Goal: Information Seeking & Learning: Learn about a topic

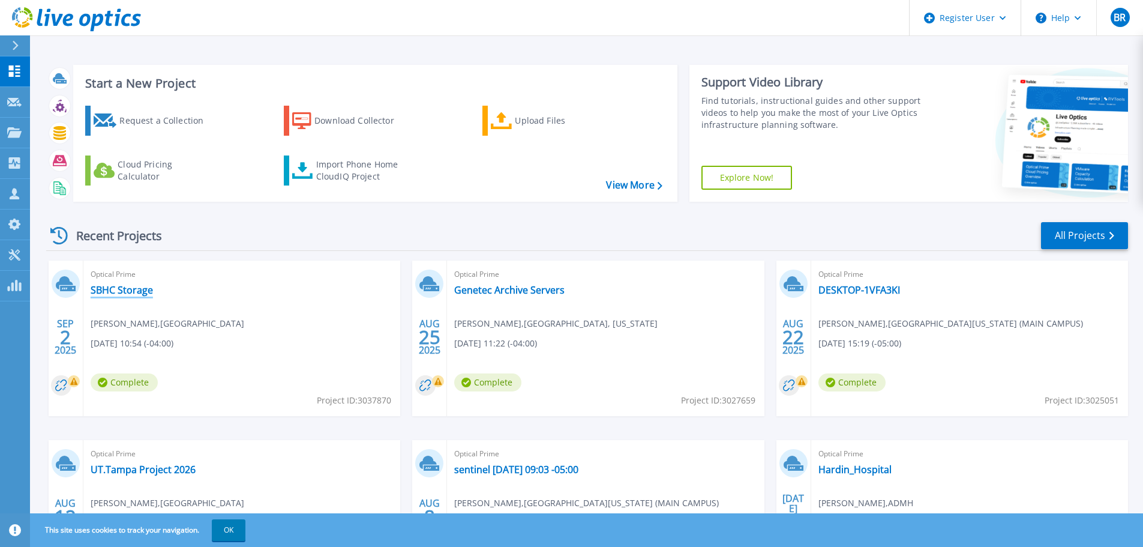
click at [134, 289] on link "SBHC Storage" at bounding box center [122, 290] width 62 height 12
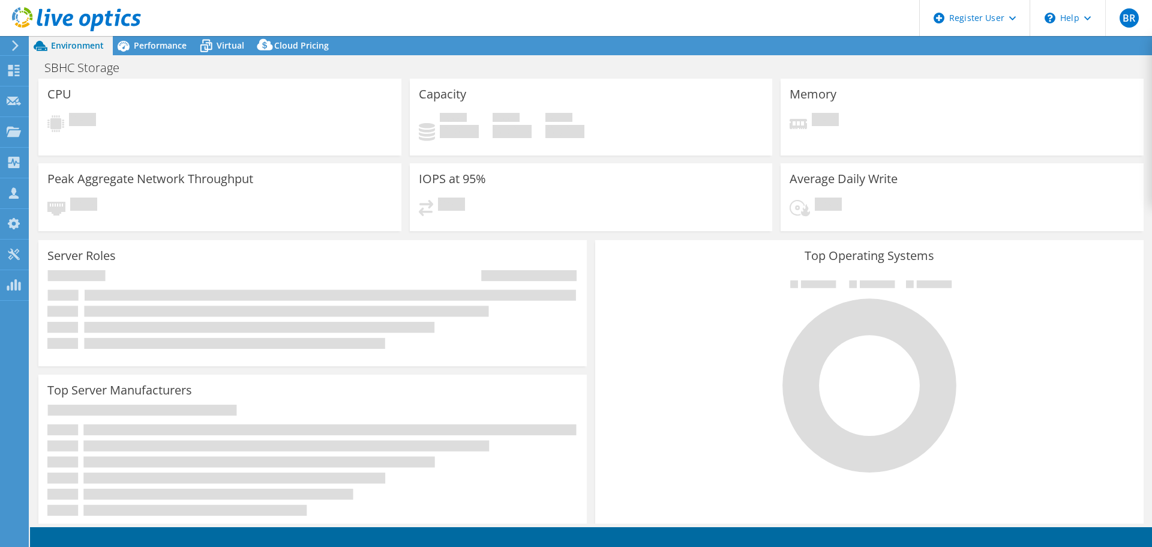
select select "USD"
select select "USEast"
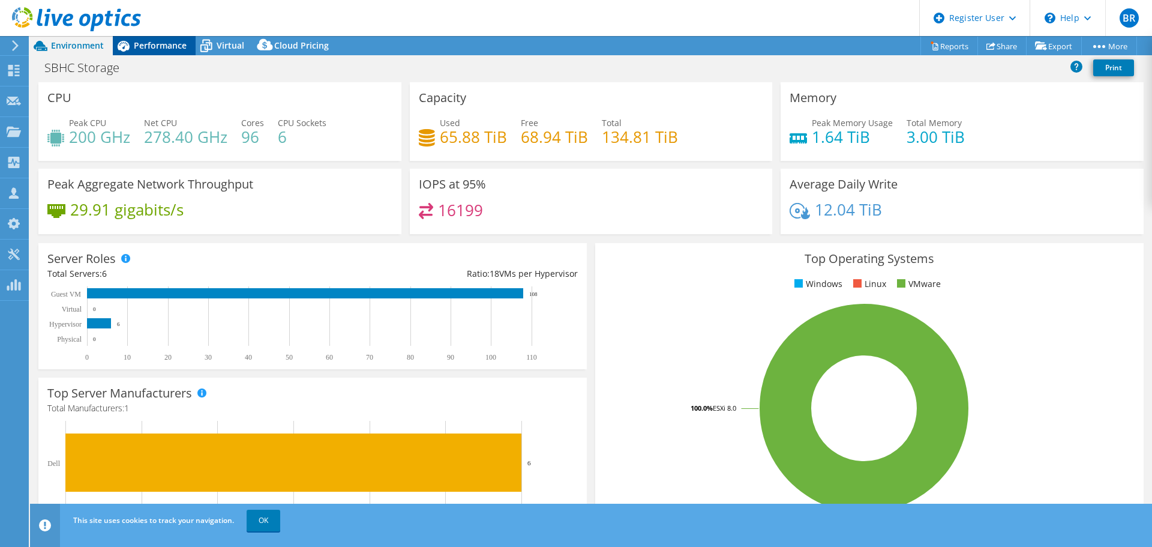
click at [170, 40] on span "Performance" at bounding box center [160, 45] width 53 height 11
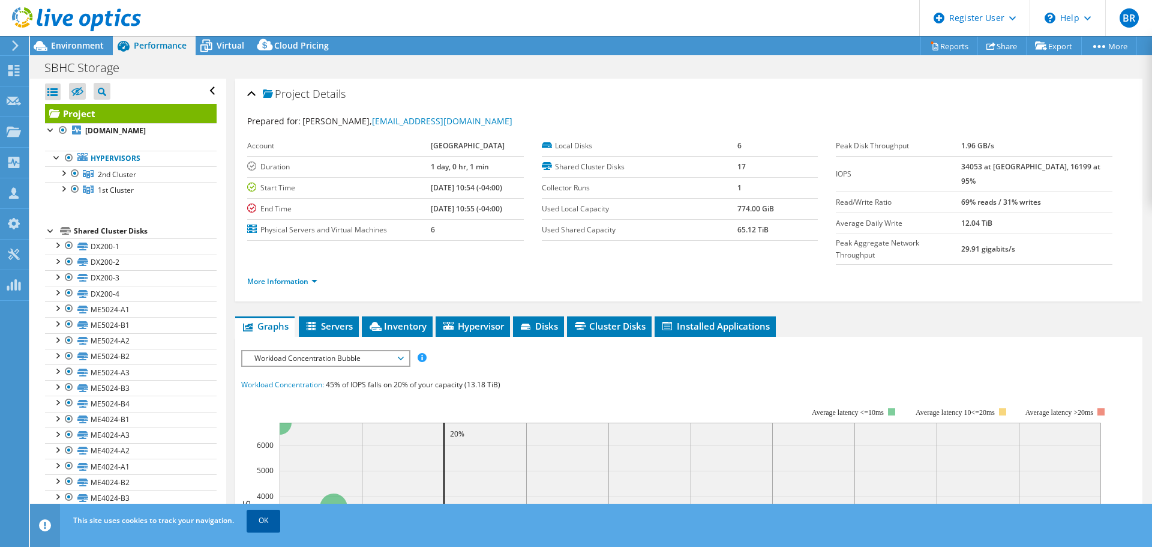
click at [263, 515] on link "OK" at bounding box center [264, 521] width 34 height 22
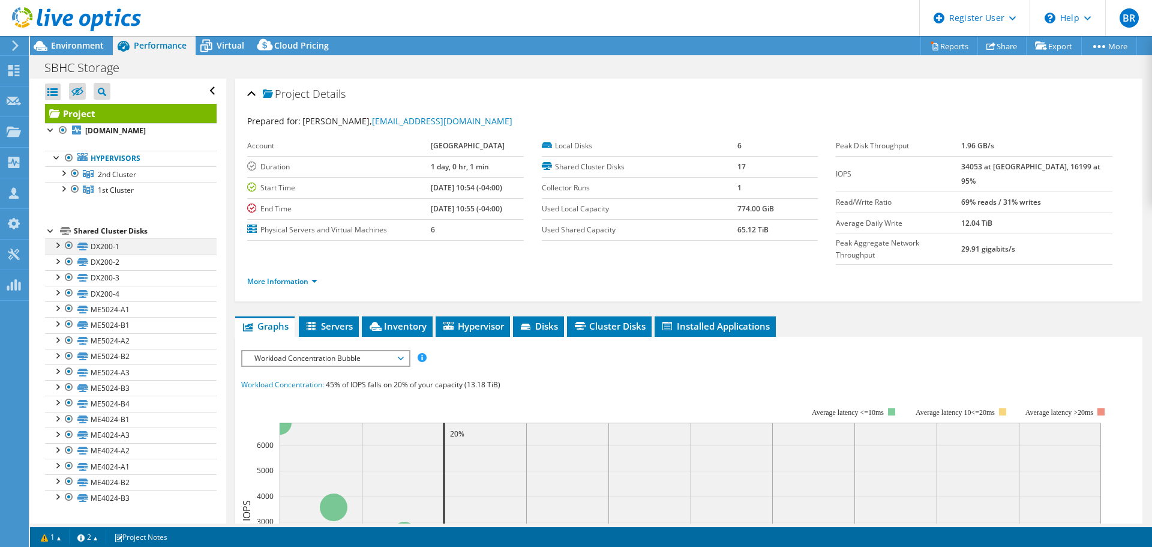
click at [53, 245] on div at bounding box center [57, 244] width 12 height 12
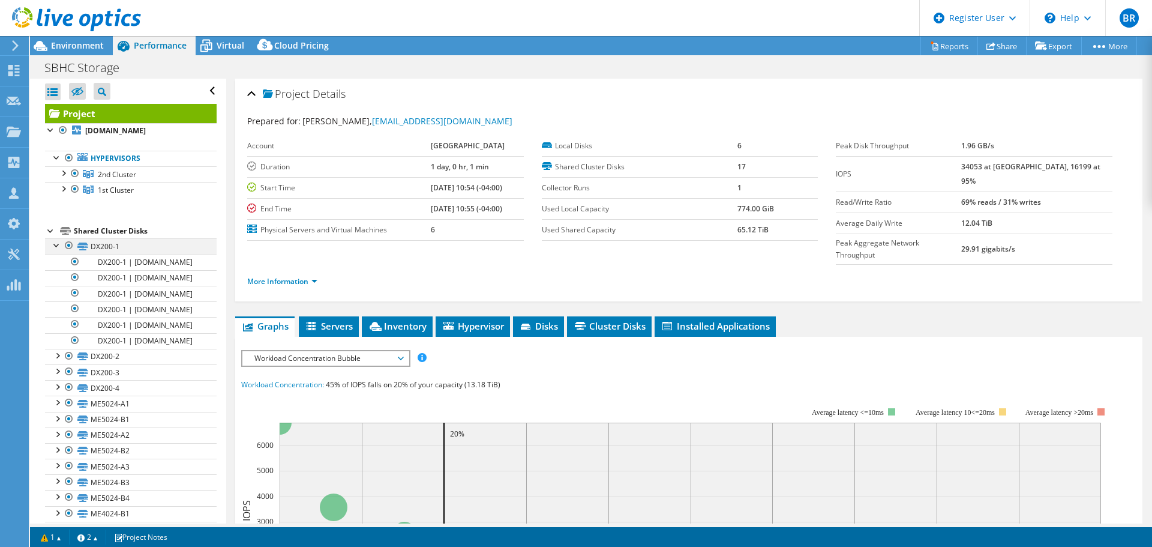
click at [53, 245] on div at bounding box center [57, 244] width 12 height 12
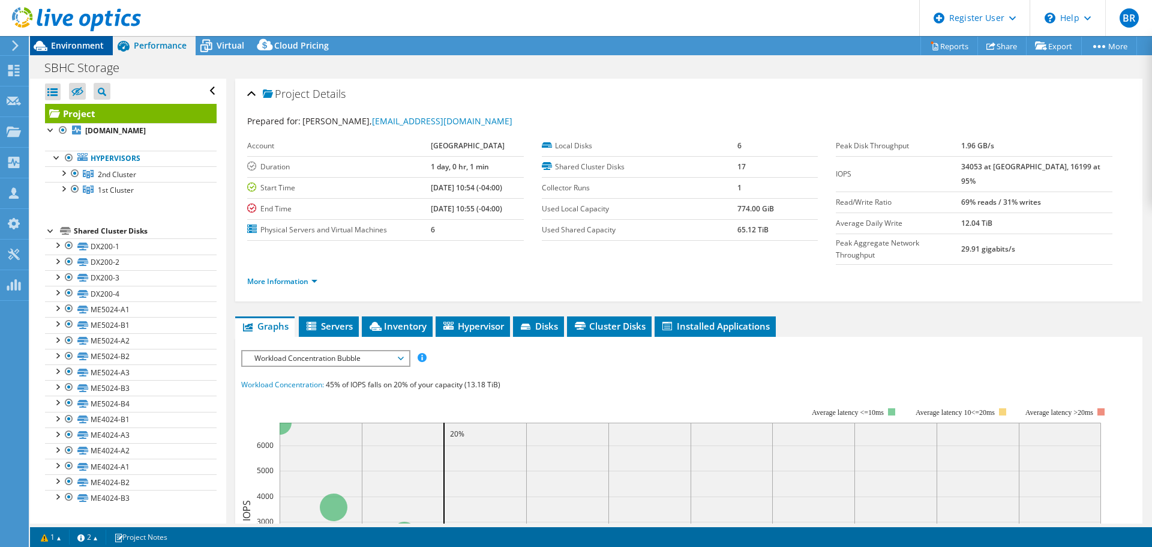
click at [94, 46] on span "Environment" at bounding box center [77, 45] width 53 height 11
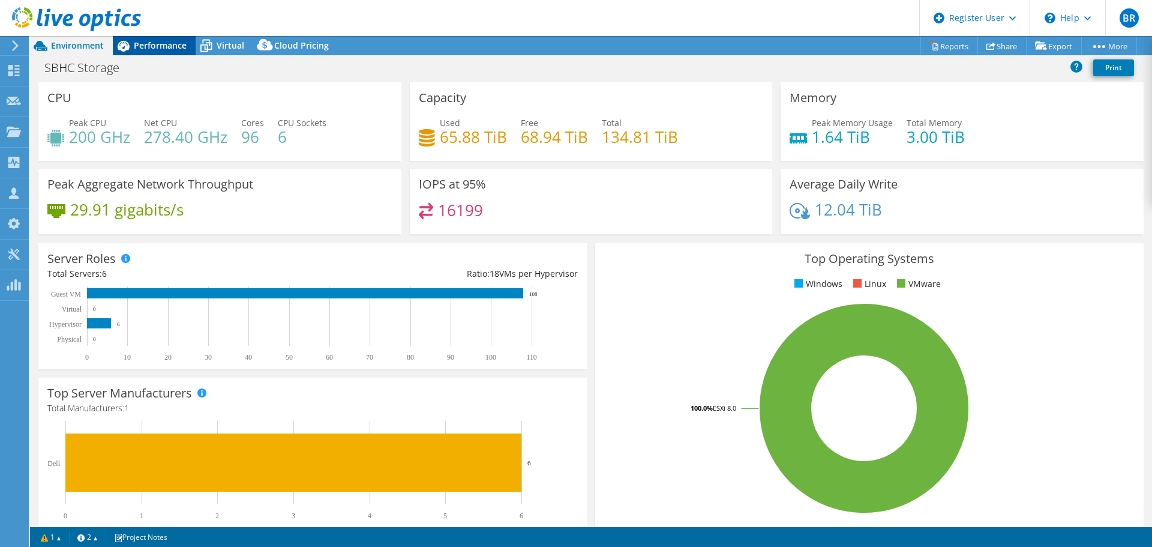
click at [155, 43] on span "Performance" at bounding box center [160, 45] width 53 height 11
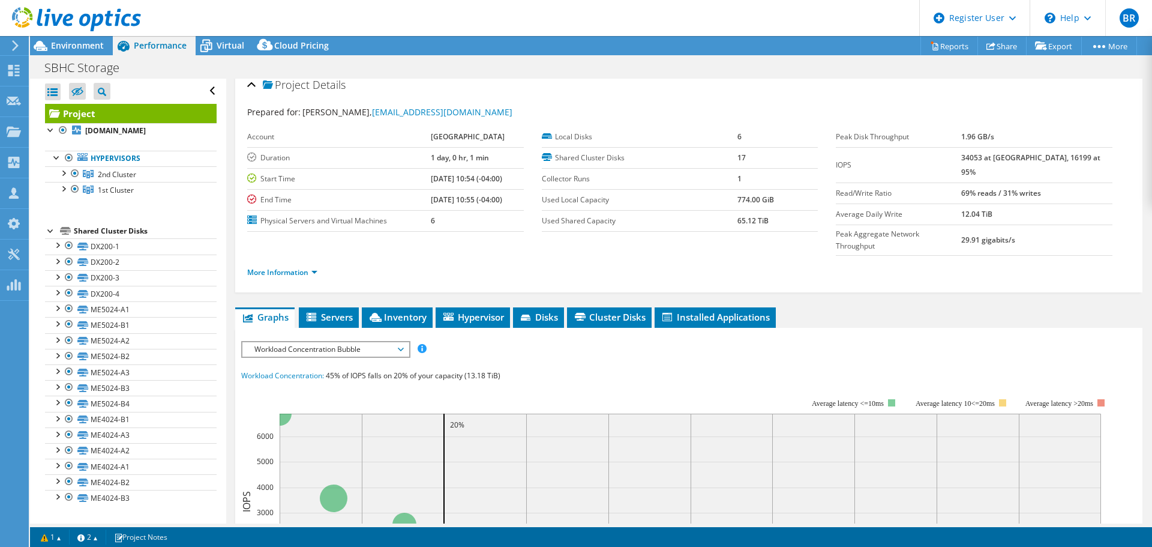
scroll to position [8, 0]
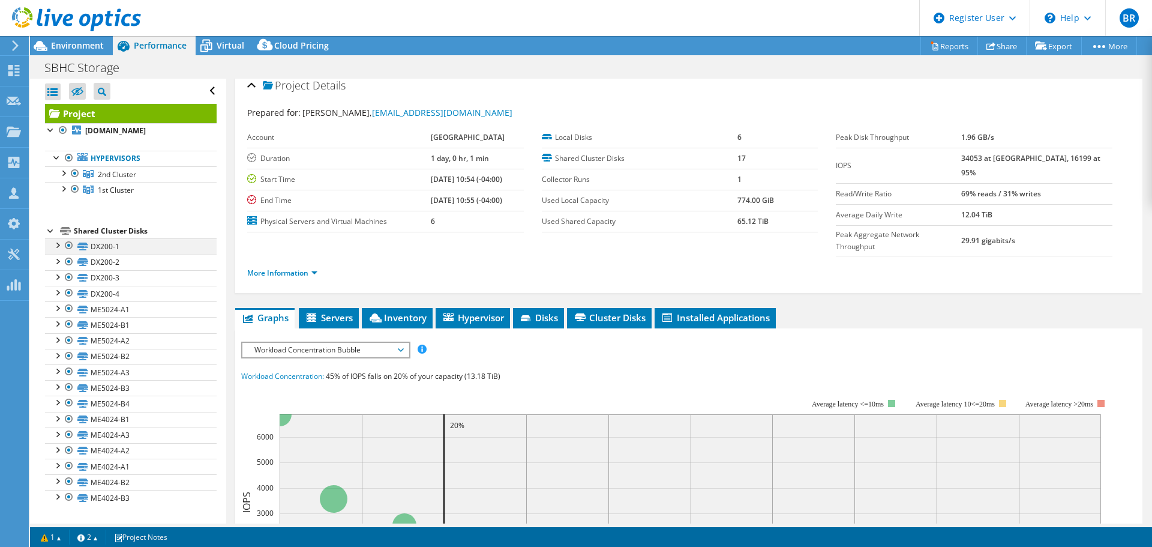
click at [69, 246] on div at bounding box center [69, 245] width 12 height 14
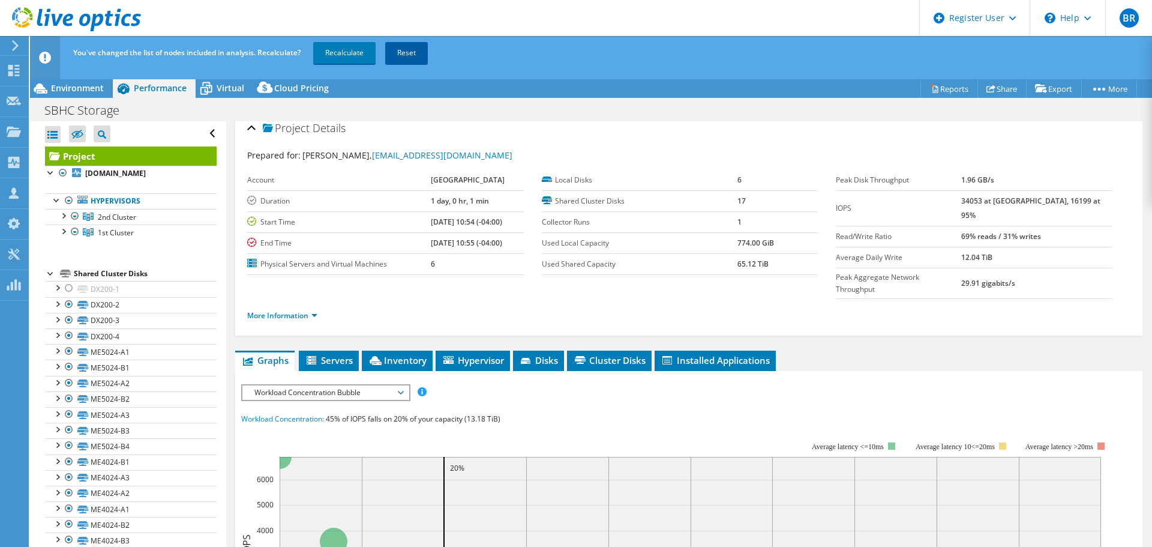
click at [406, 55] on link "Reset" at bounding box center [406, 53] width 43 height 22
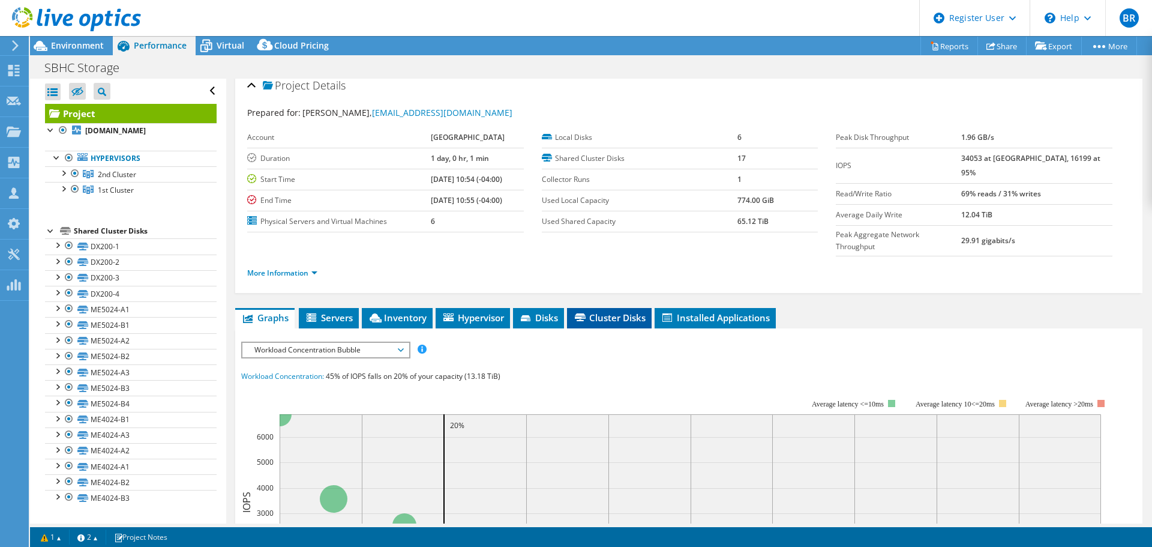
click at [603, 308] on li "Cluster Disks" at bounding box center [609, 318] width 85 height 20
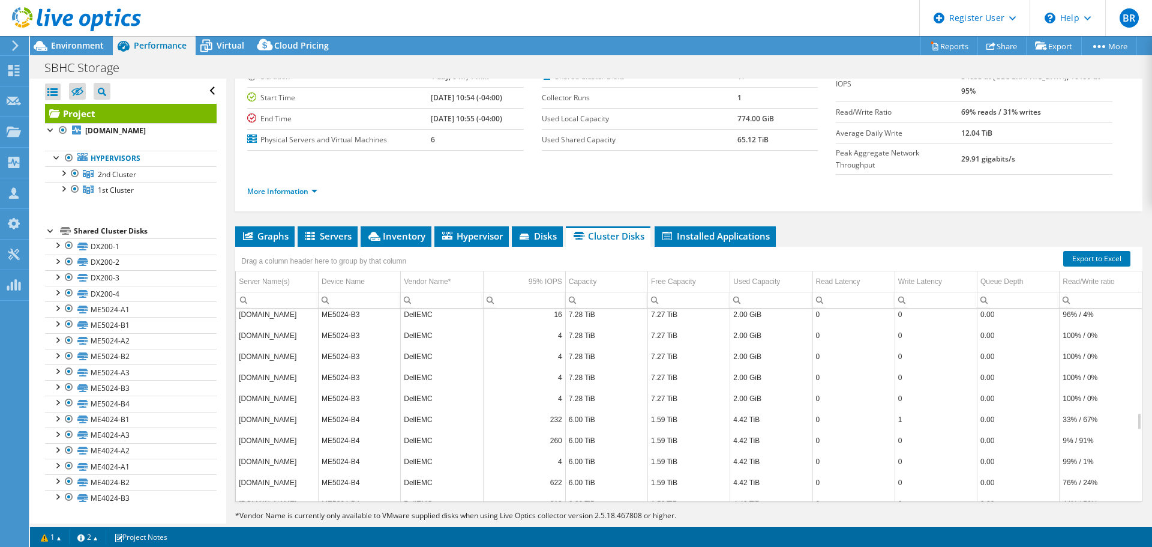
scroll to position [1162, 0]
click at [1084, 251] on link "Export to Excel" at bounding box center [1096, 259] width 67 height 16
click at [152, 248] on link "DX200-1" at bounding box center [131, 246] width 172 height 16
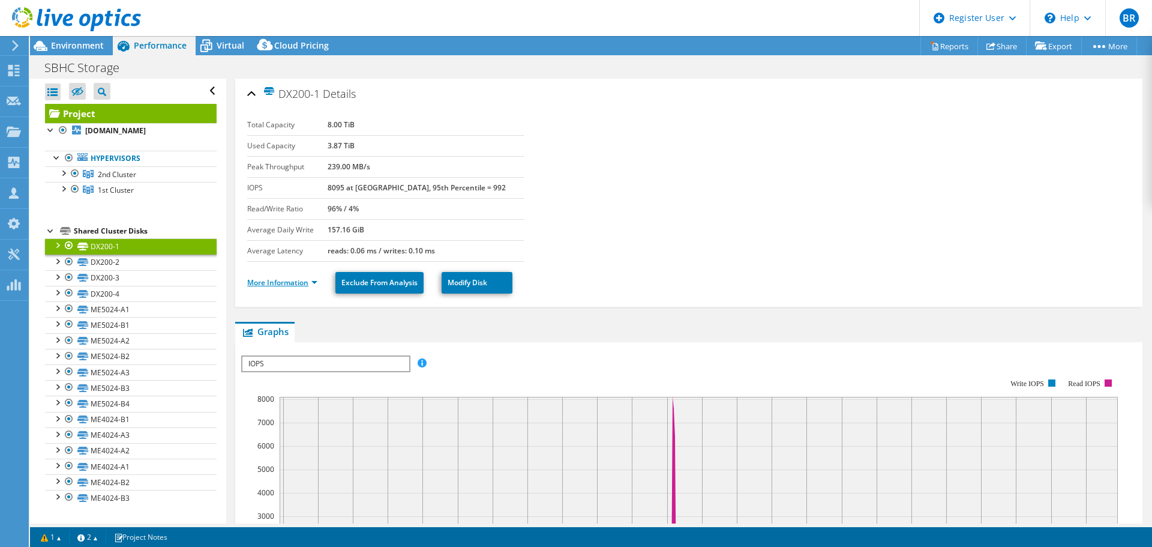
click at [316, 279] on link "More Information" at bounding box center [282, 282] width 70 height 10
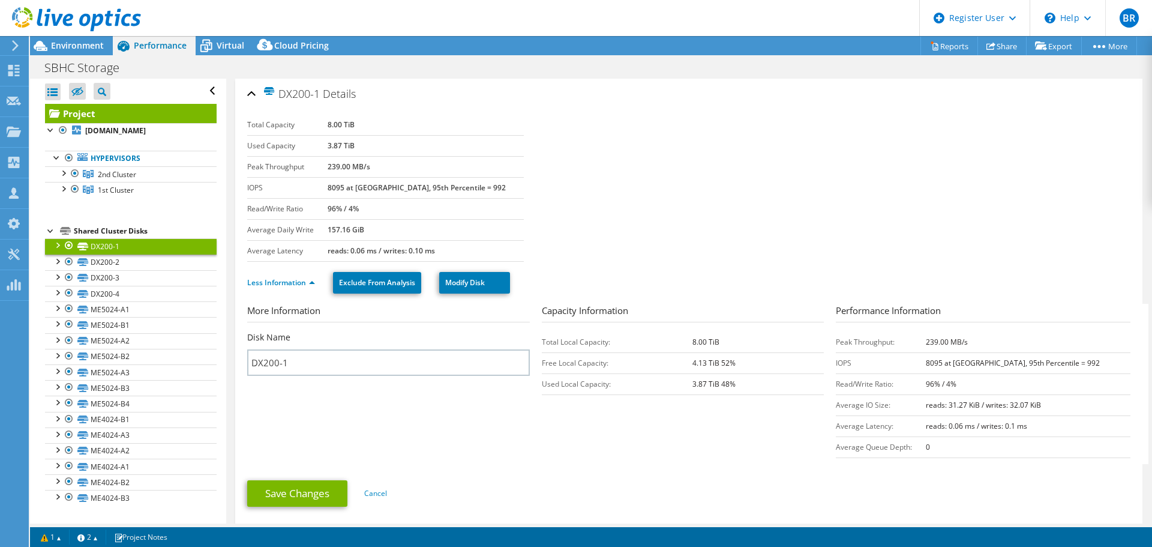
click at [109, 115] on link "Project" at bounding box center [131, 113] width 172 height 19
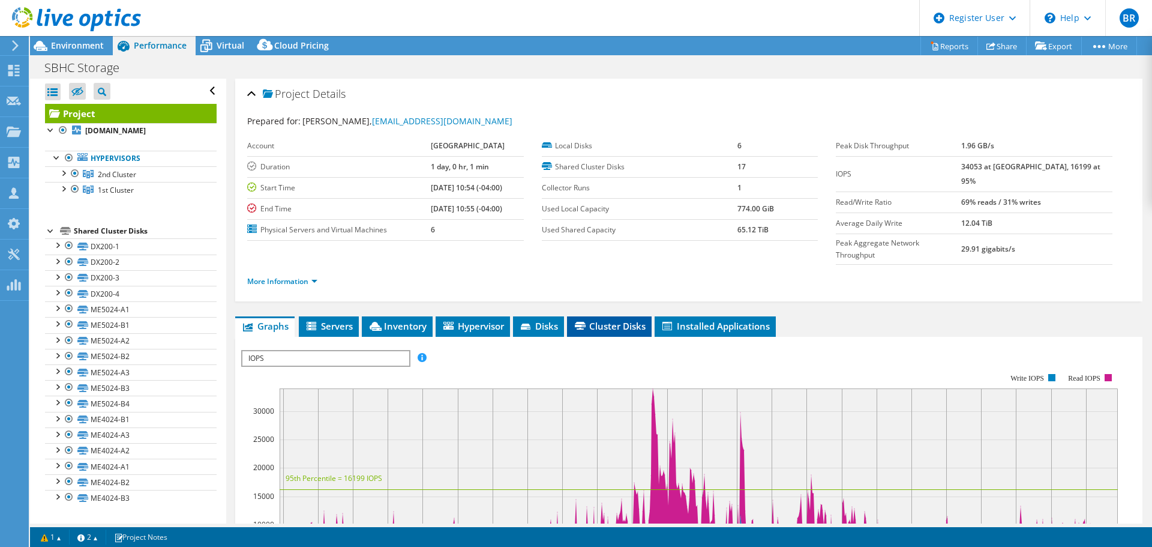
click at [635, 316] on li "Cluster Disks" at bounding box center [609, 326] width 85 height 20
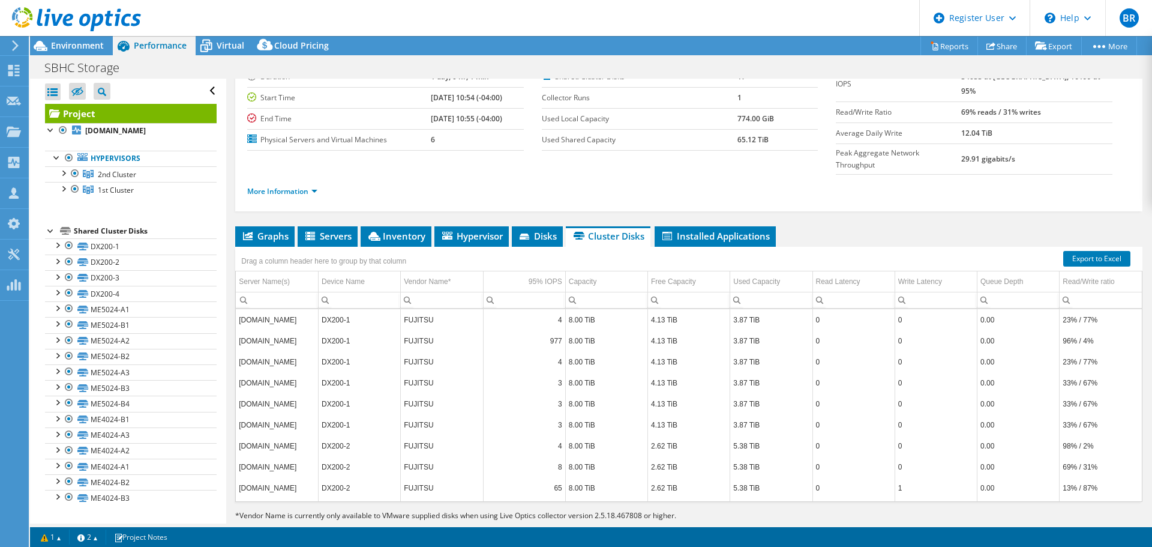
scroll to position [80, 0]
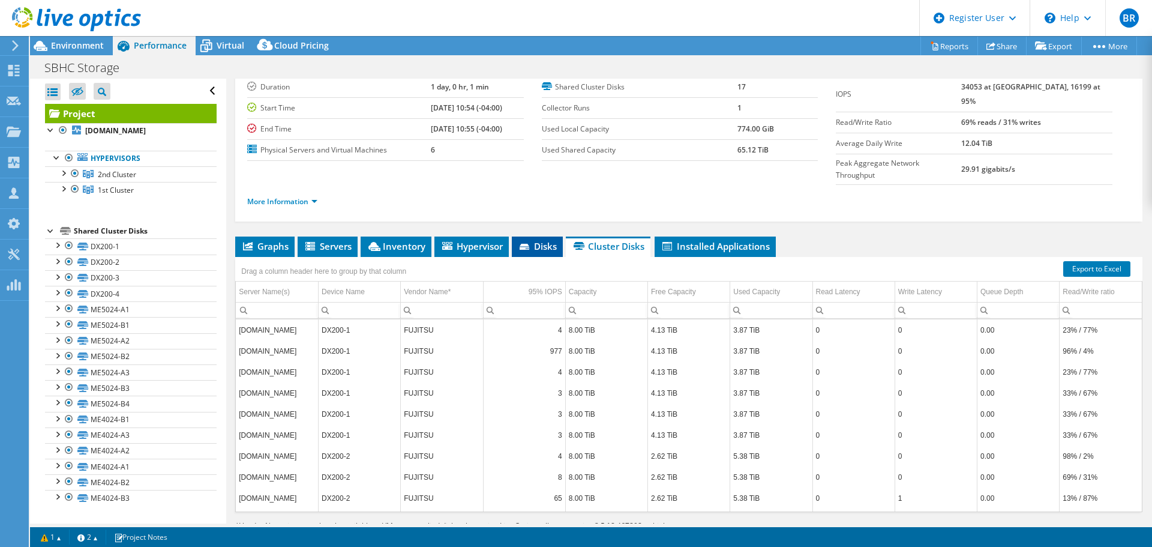
click at [544, 240] on span "Disks" at bounding box center [537, 246] width 39 height 12
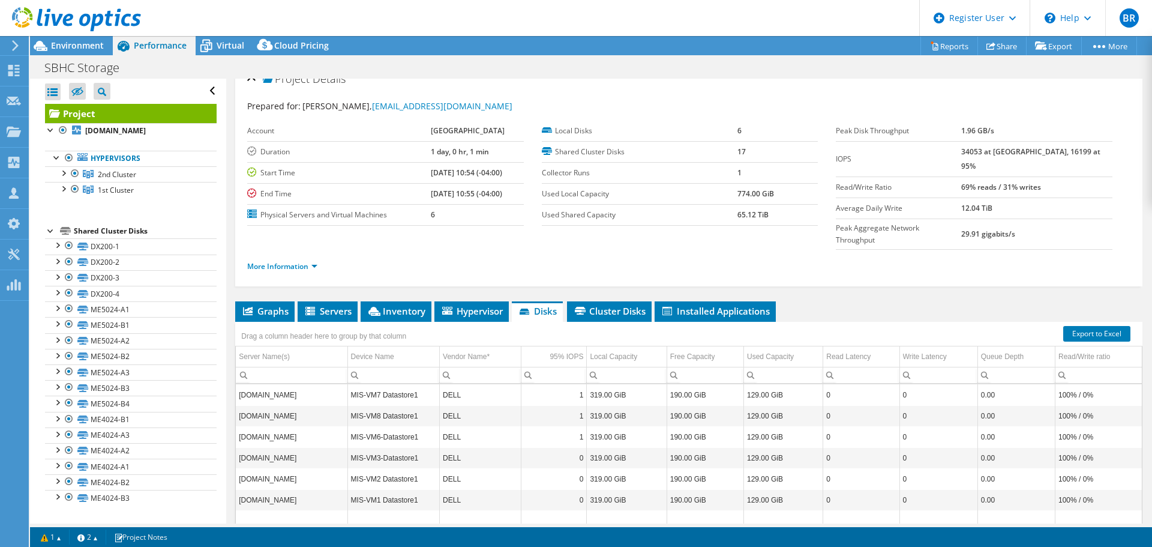
scroll to position [0, 0]
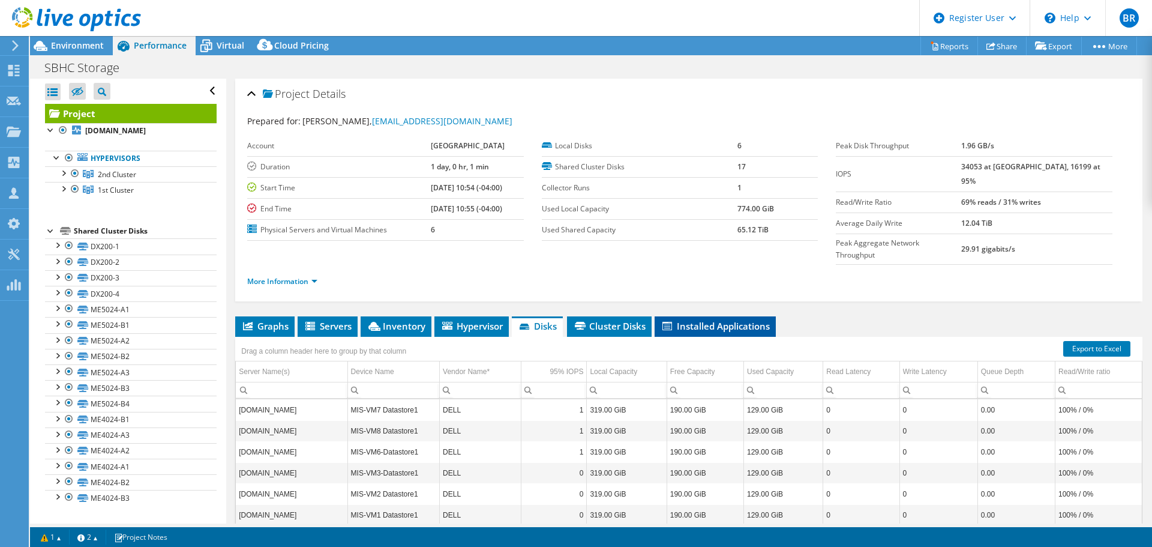
click at [717, 320] on span "Installed Applications" at bounding box center [715, 326] width 109 height 12
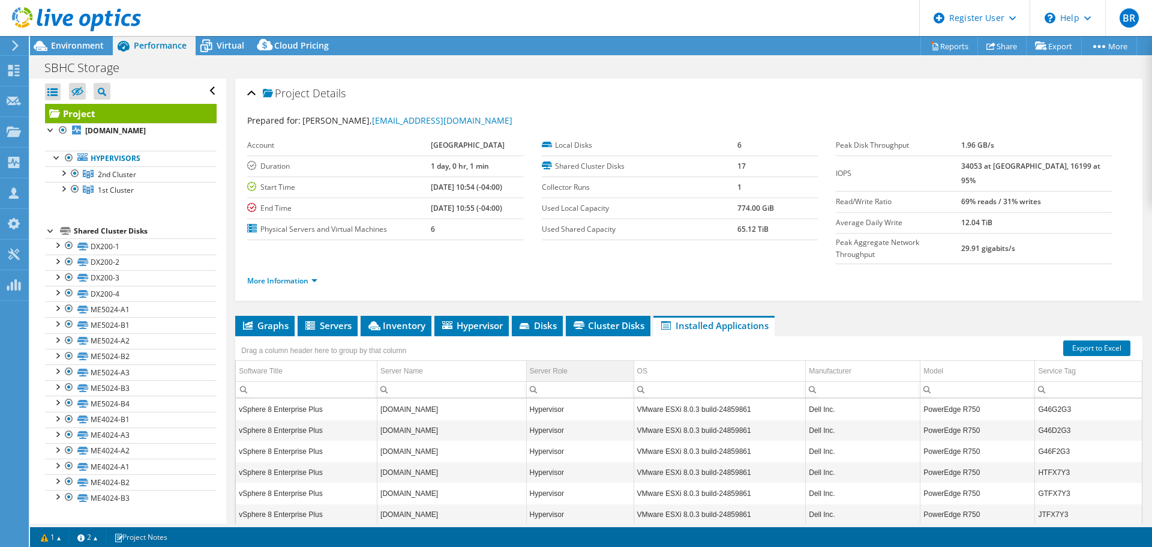
scroll to position [1, 0]
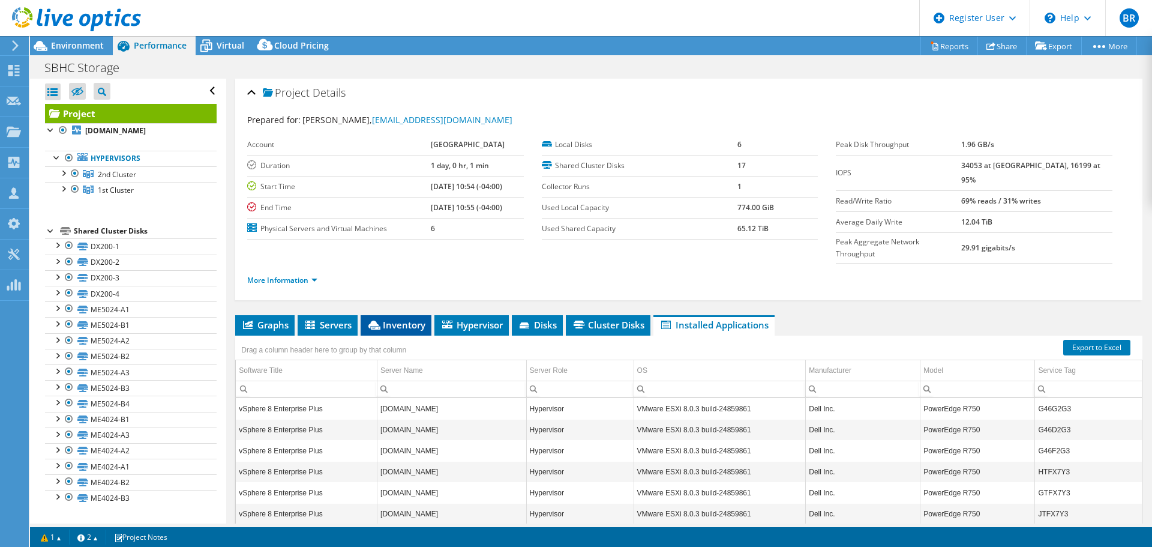
click at [411, 319] on span "Inventory" at bounding box center [396, 325] width 59 height 12
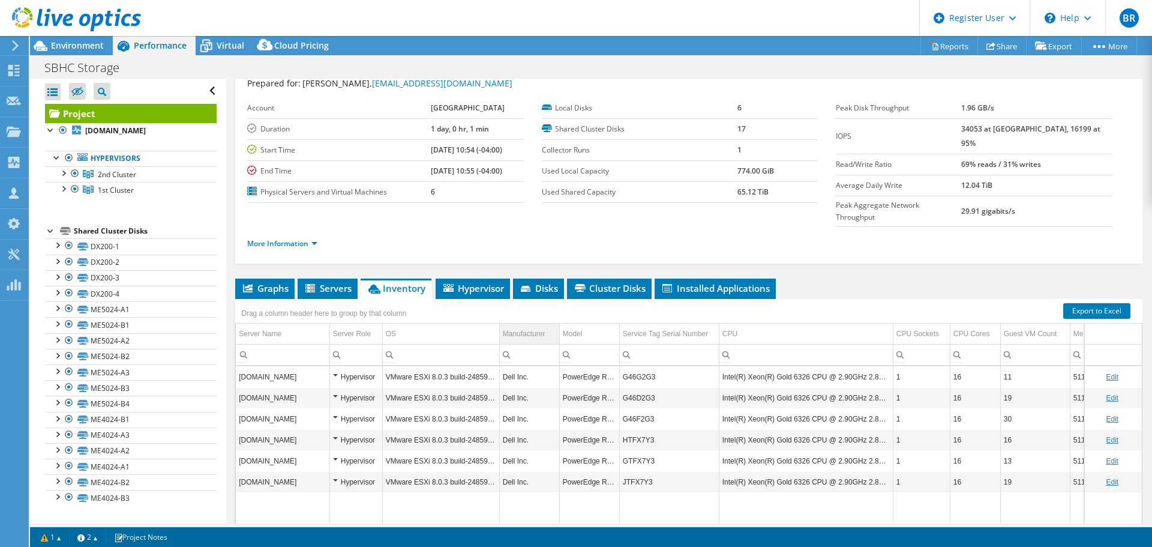
scroll to position [0, 0]
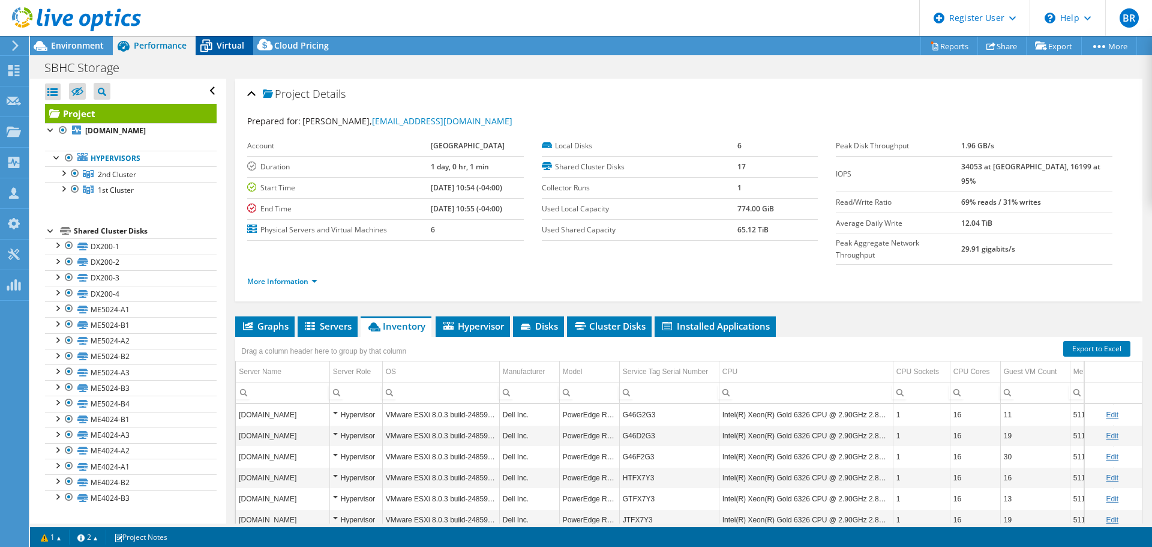
click at [235, 46] on span "Virtual" at bounding box center [231, 45] width 28 height 11
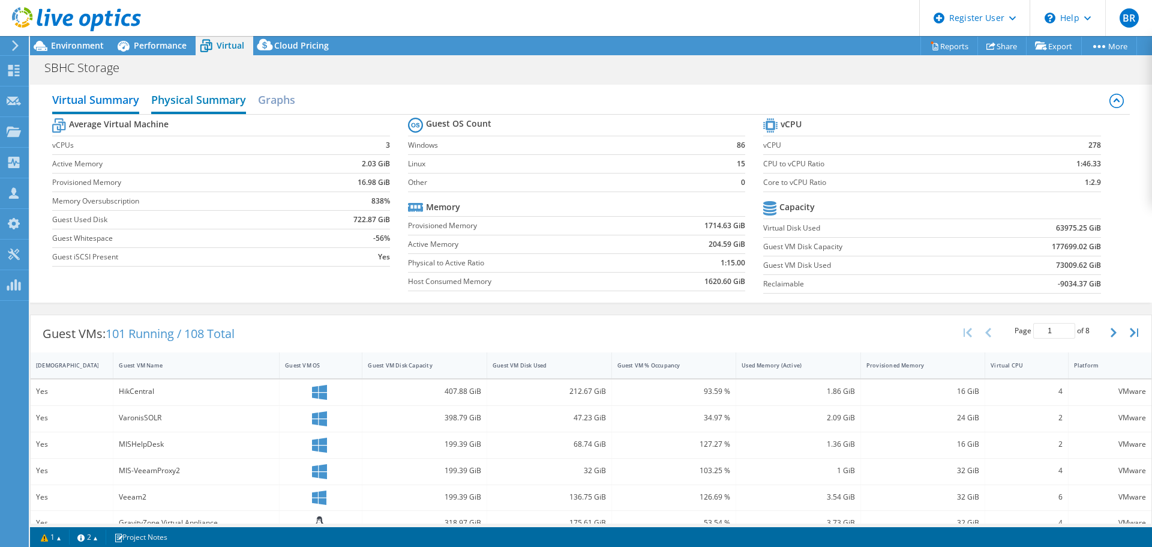
click at [233, 95] on h2 "Physical Summary" at bounding box center [198, 101] width 95 height 26
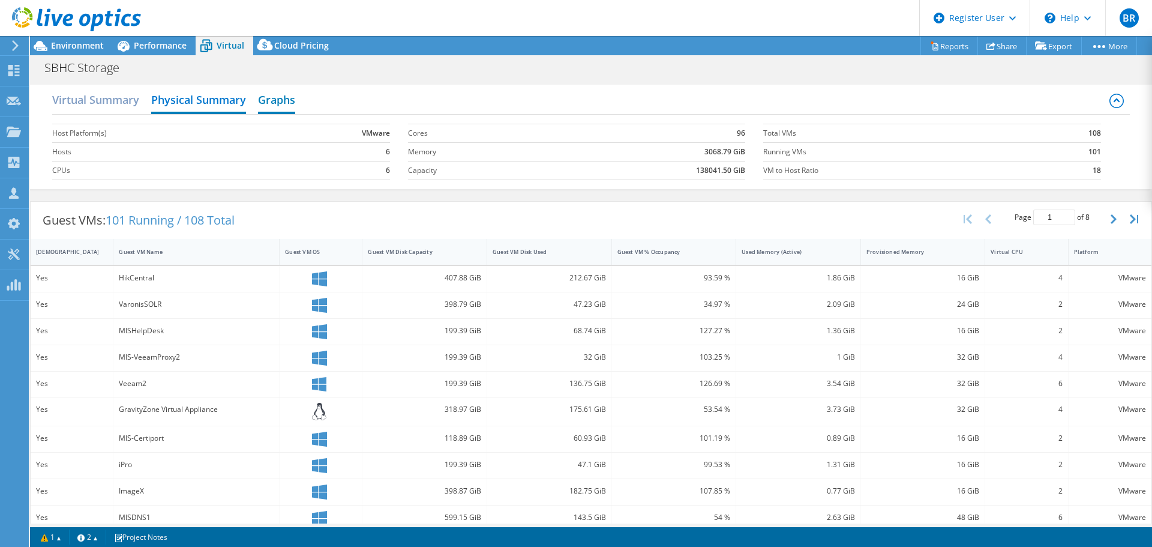
click at [287, 99] on h2 "Graphs" at bounding box center [276, 101] width 37 height 26
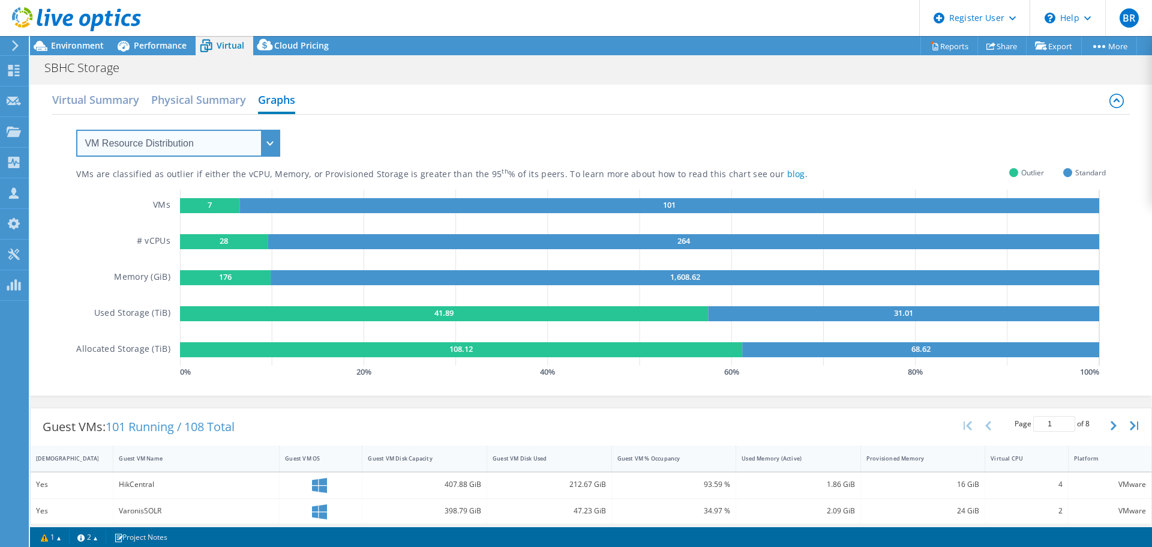
click at [272, 145] on select "VM Resource Distribution Provisioning Contrast Over Provisioning" at bounding box center [178, 143] width 204 height 27
select select "Over Provisioning"
click at [76, 130] on select "VM Resource Distribution Provisioning Contrast Over Provisioning" at bounding box center [178, 143] width 204 height 27
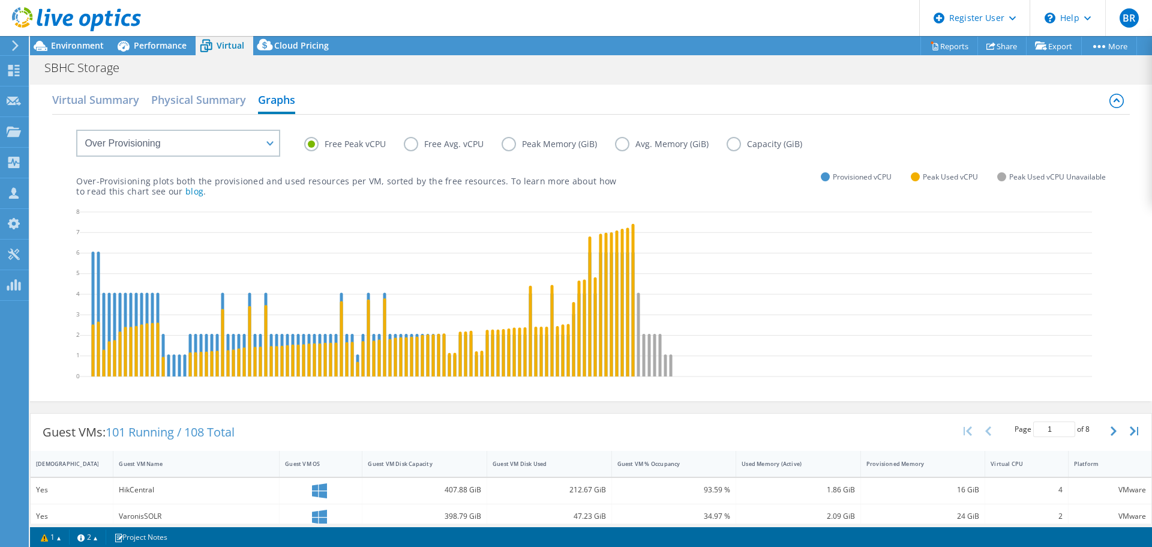
click at [730, 142] on label "Capacity (GiB)" at bounding box center [774, 144] width 94 height 14
click at [0, 0] on input "Capacity (GiB)" at bounding box center [0, 0] width 0 height 0
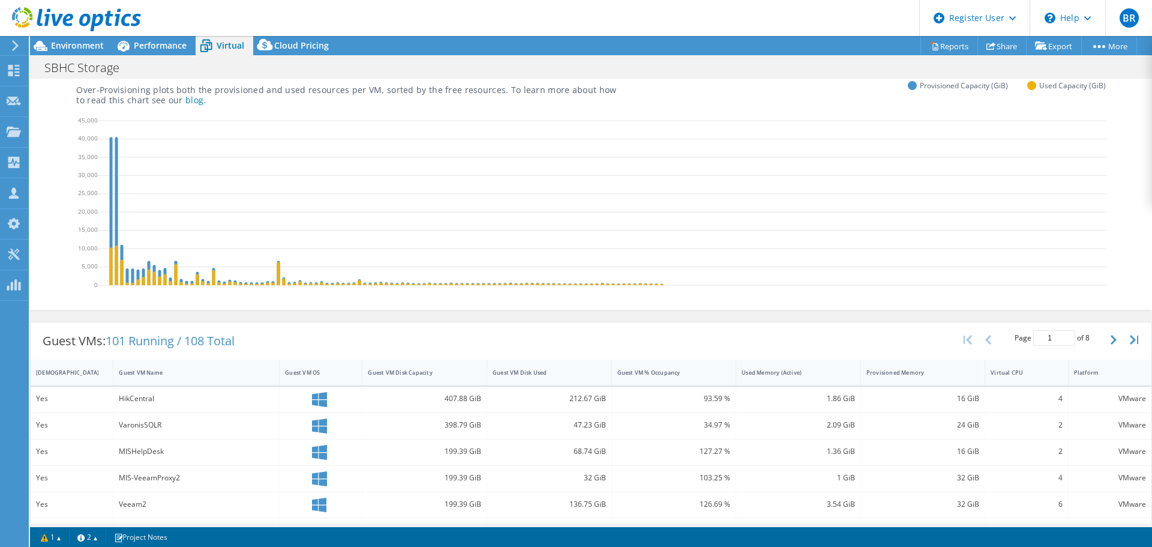
scroll to position [91, 0]
click at [117, 180] on icon at bounding box center [116, 211] width 3 height 148
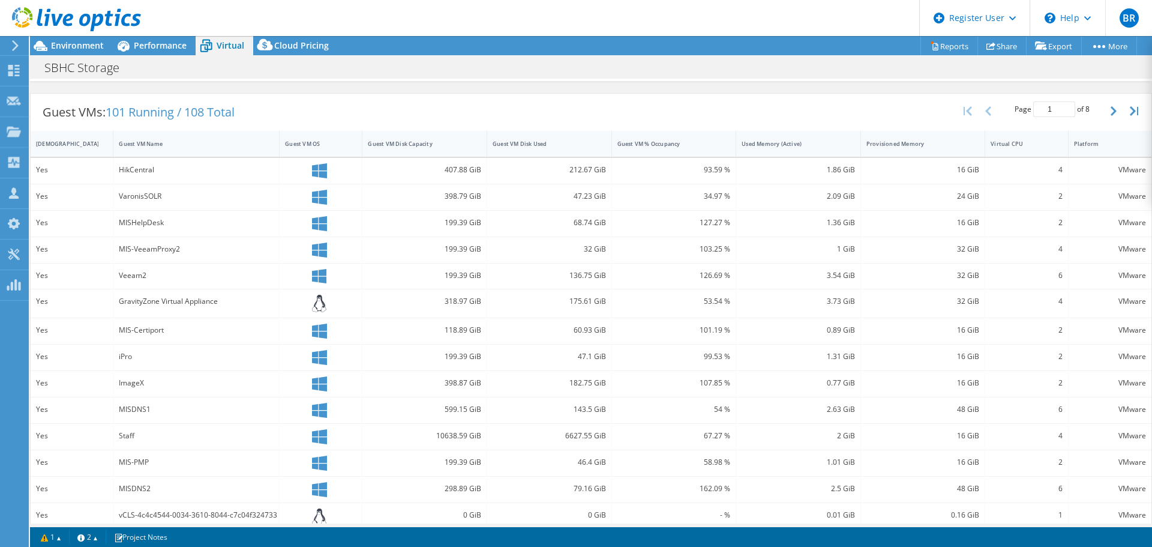
scroll to position [0, 0]
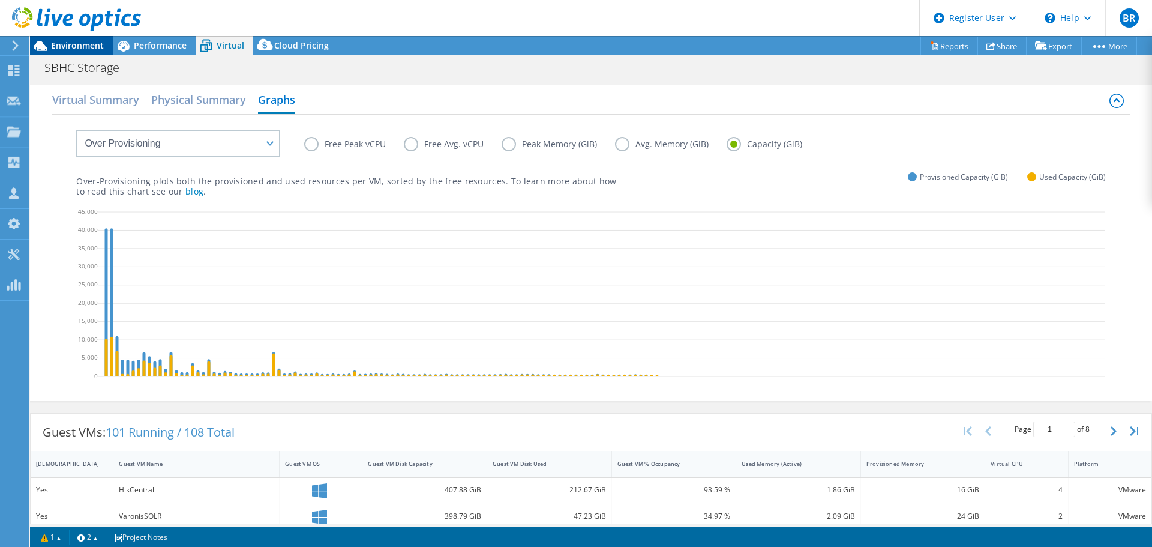
click at [85, 48] on span "Environment" at bounding box center [77, 45] width 53 height 11
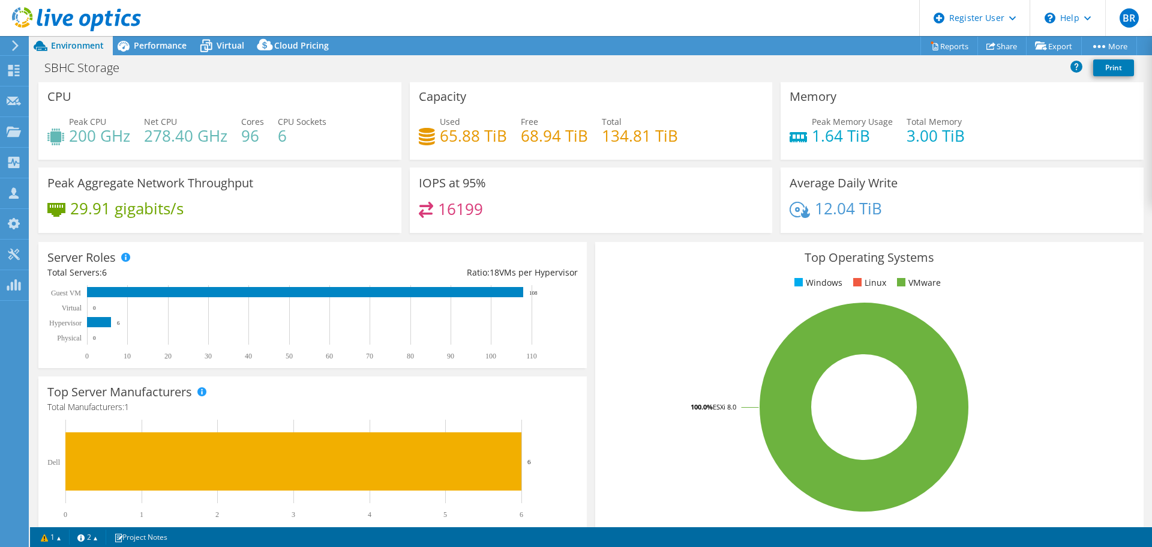
scroll to position [2, 0]
click at [171, 48] on span "Performance" at bounding box center [160, 45] width 53 height 11
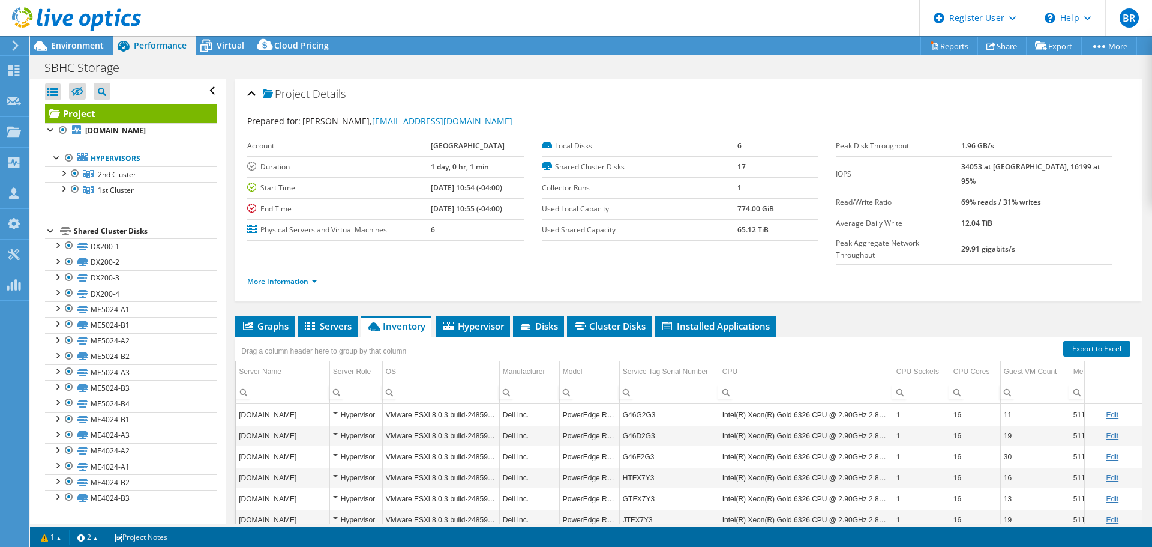
click at [305, 276] on link "More Information" at bounding box center [282, 281] width 70 height 10
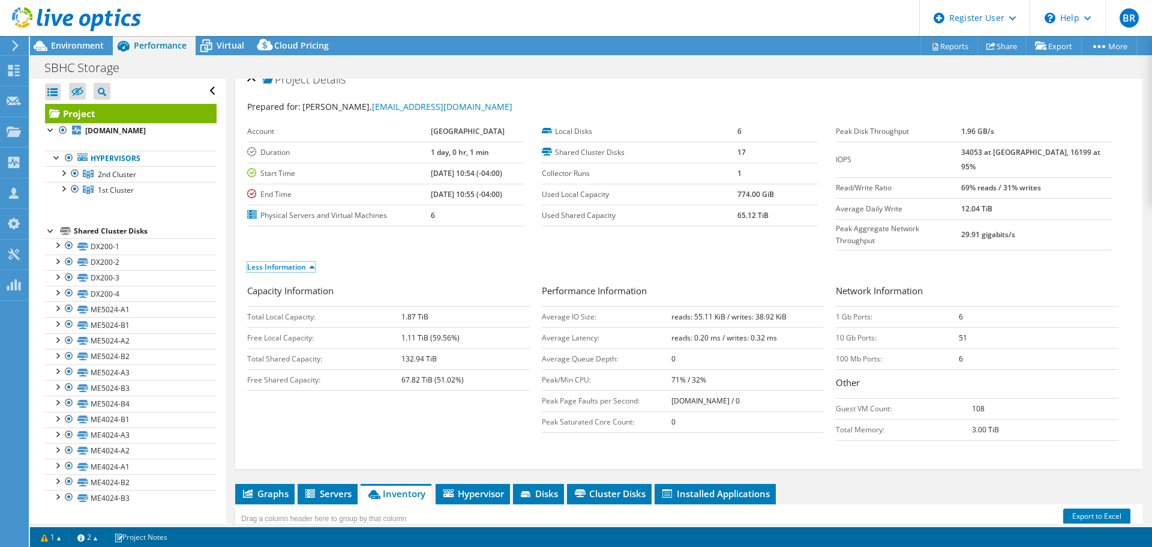
scroll to position [14, 0]
click at [159, 229] on div "Shared Cluster Disks" at bounding box center [145, 231] width 143 height 14
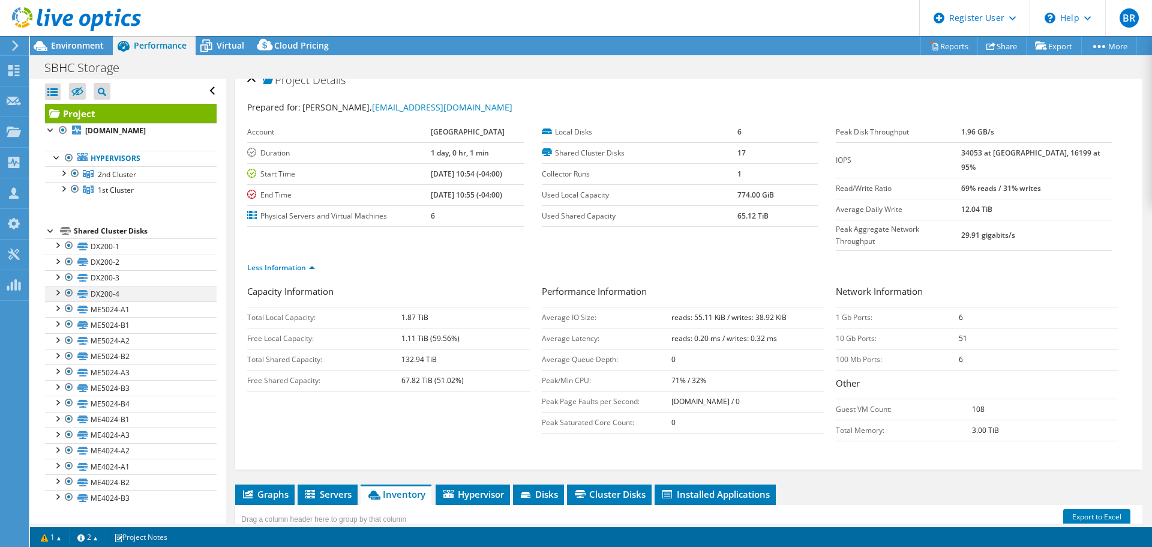
click at [68, 292] on div at bounding box center [69, 293] width 12 height 14
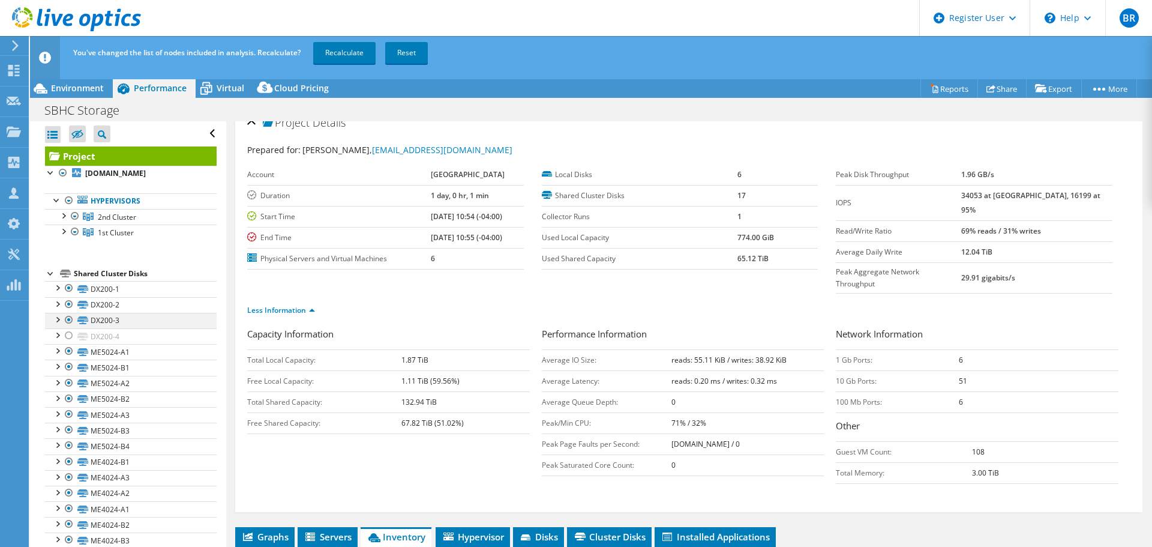
click at [69, 319] on div at bounding box center [69, 320] width 12 height 14
click at [69, 302] on div at bounding box center [69, 304] width 12 height 14
click at [68, 285] on div at bounding box center [69, 288] width 12 height 14
click at [68, 443] on div at bounding box center [69, 445] width 12 height 14
click at [68, 430] on div at bounding box center [69, 429] width 12 height 14
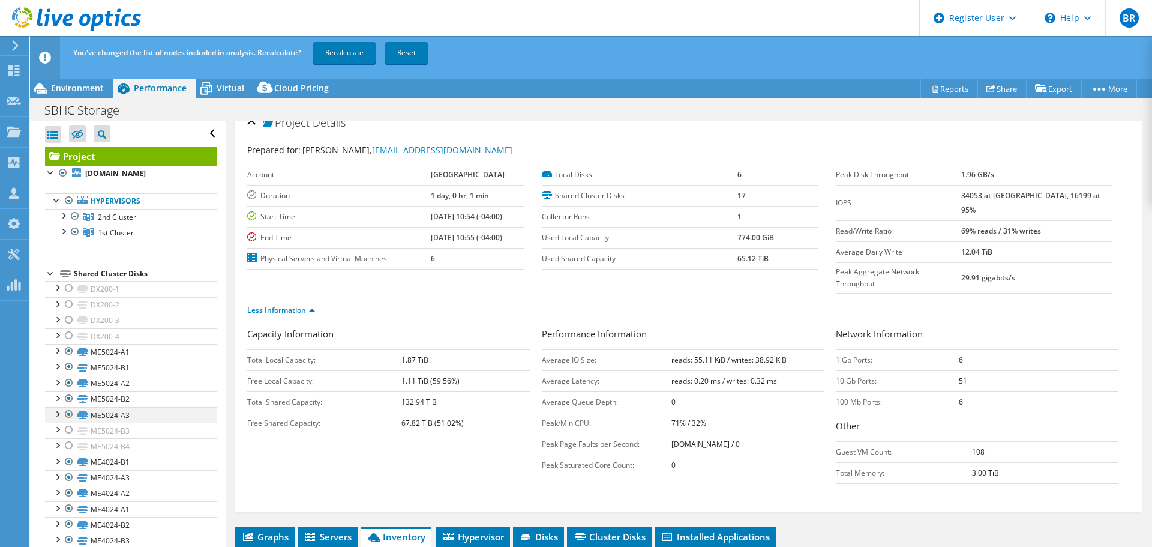
click at [68, 413] on div at bounding box center [69, 414] width 12 height 14
click at [68, 397] on div at bounding box center [69, 398] width 12 height 14
click at [68, 378] on div at bounding box center [69, 383] width 12 height 14
click at [67, 363] on div at bounding box center [69, 366] width 12 height 14
click at [68, 349] on div at bounding box center [69, 351] width 12 height 14
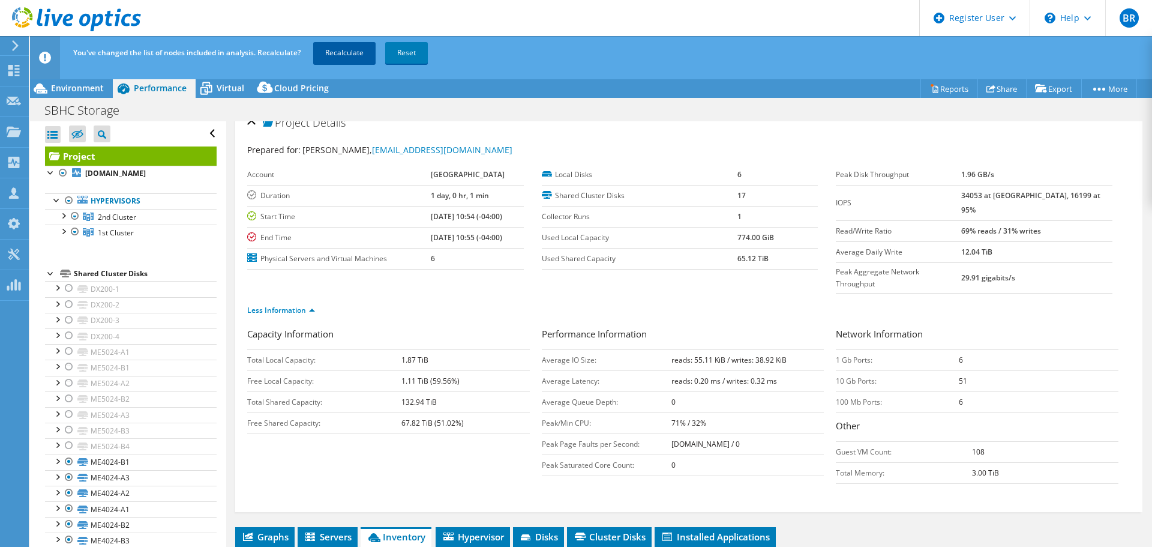
click at [357, 52] on link "Recalculate" at bounding box center [344, 53] width 62 height 22
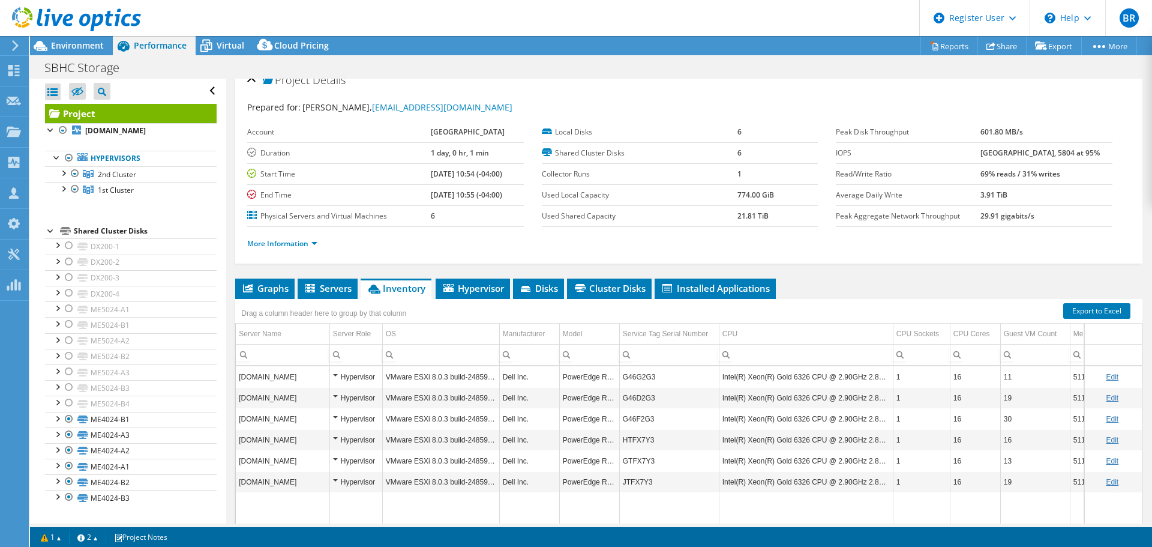
scroll to position [0, 0]
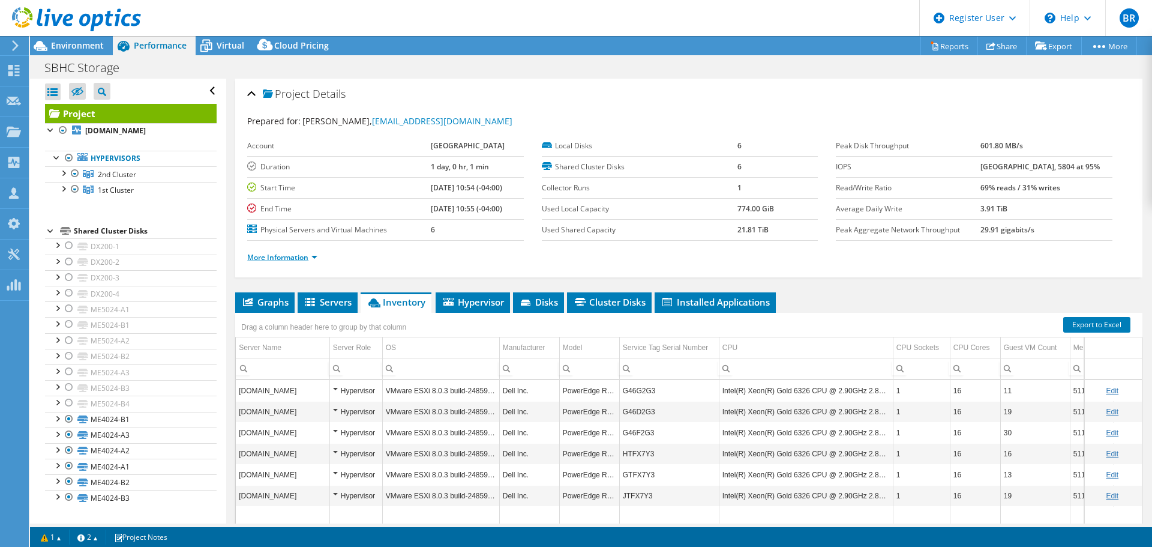
click at [317, 259] on link "More Information" at bounding box center [282, 257] width 70 height 10
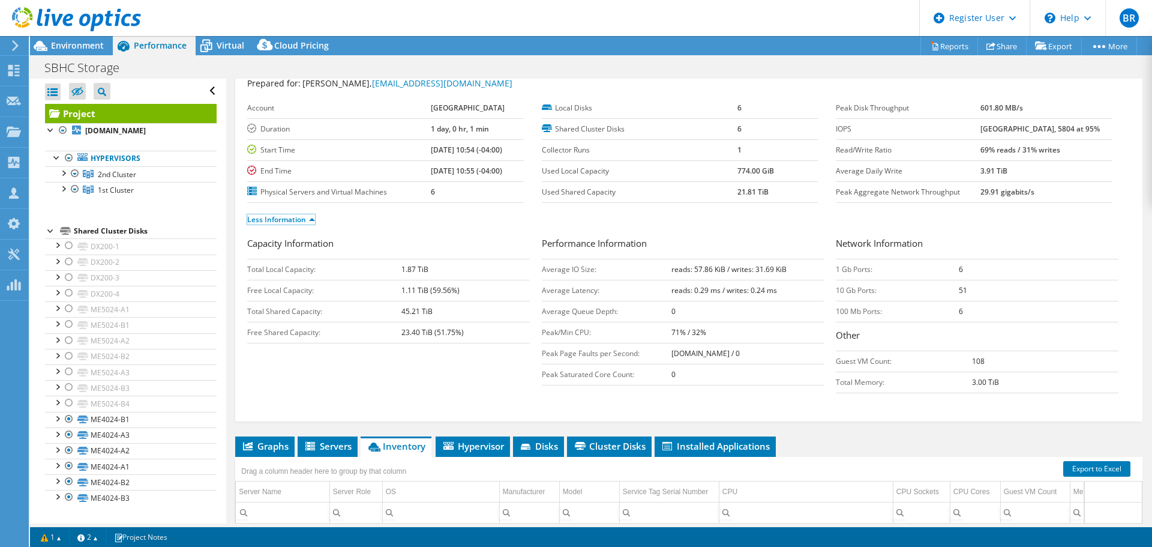
scroll to position [37, 0]
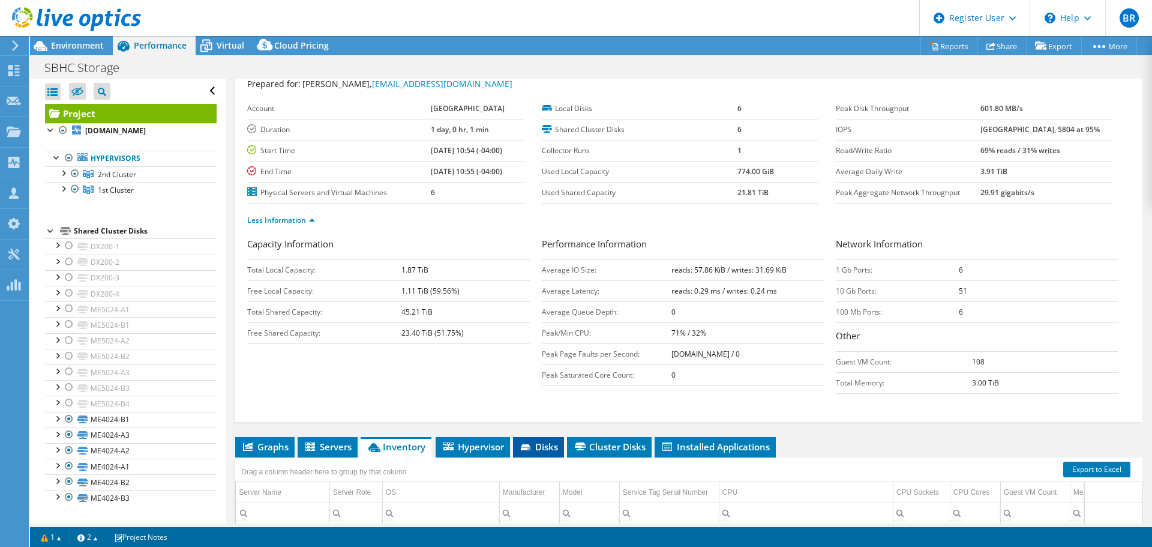
click at [546, 445] on span "Disks" at bounding box center [538, 446] width 39 height 12
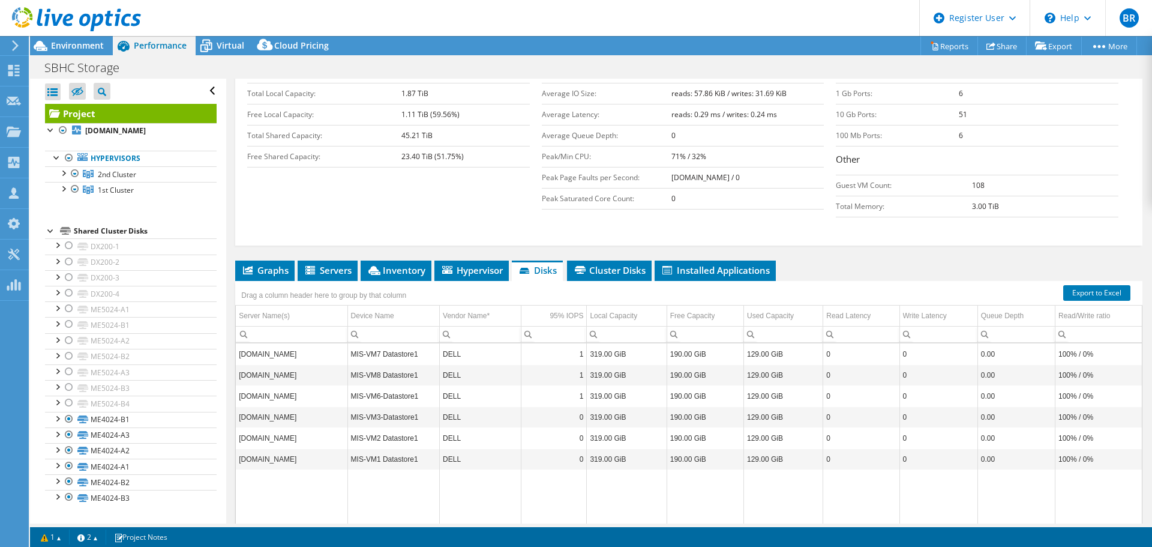
scroll to position [214, 0]
click at [626, 265] on span "Cluster Disks" at bounding box center [609, 269] width 73 height 12
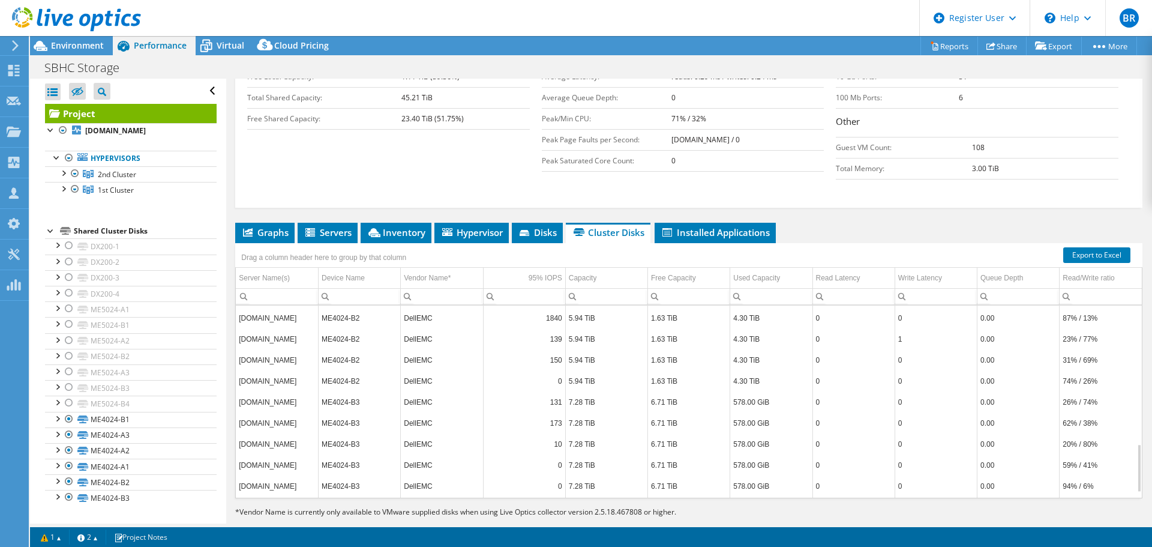
scroll to position [249, 0]
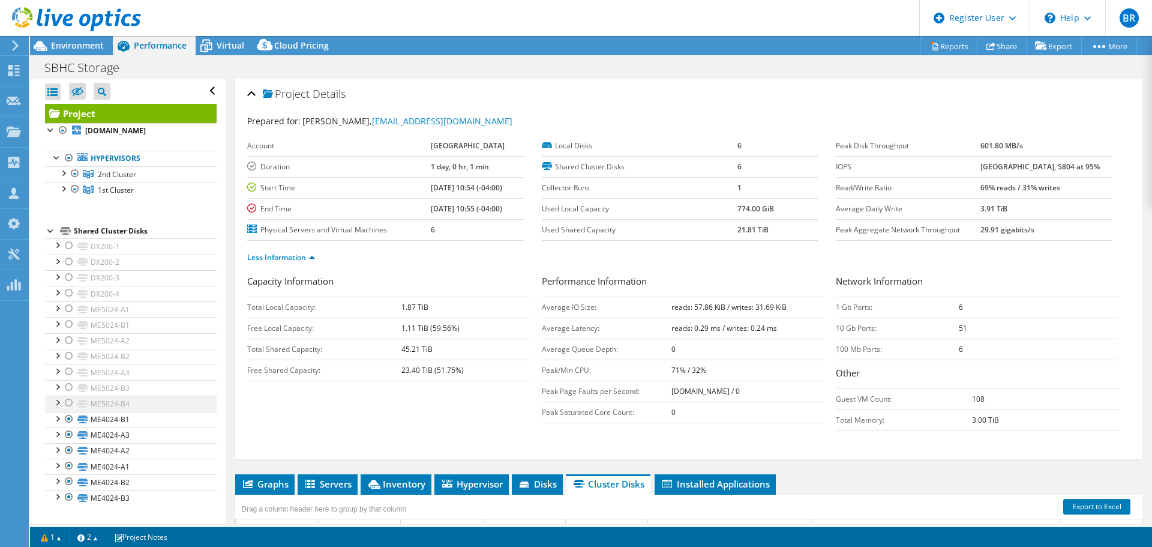
click at [68, 403] on div at bounding box center [69, 402] width 12 height 14
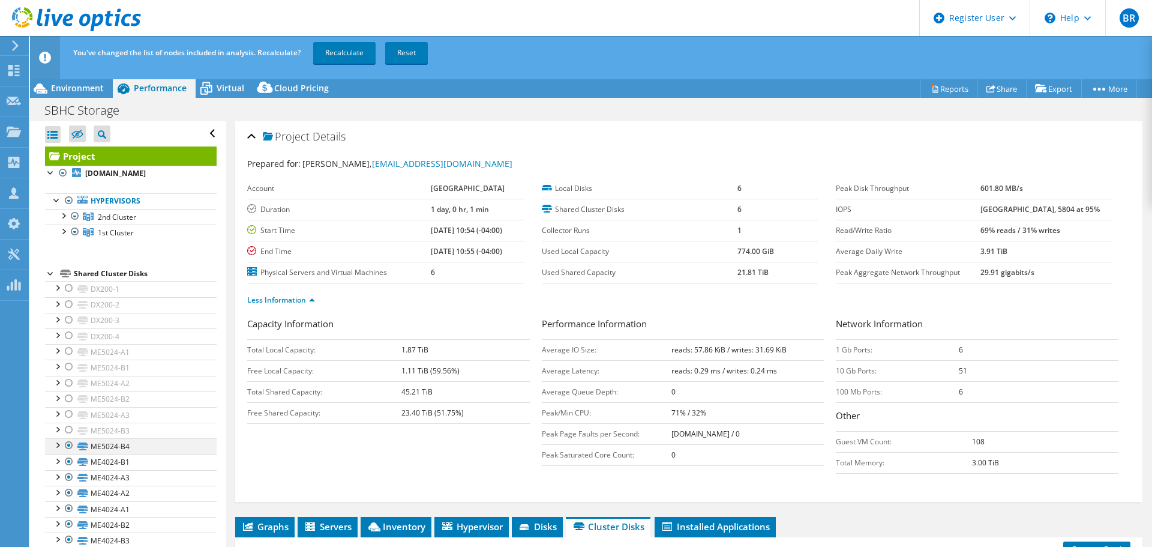
click at [68, 403] on div at bounding box center [69, 398] width 12 height 14
click at [58, 413] on div at bounding box center [57, 413] width 12 height 12
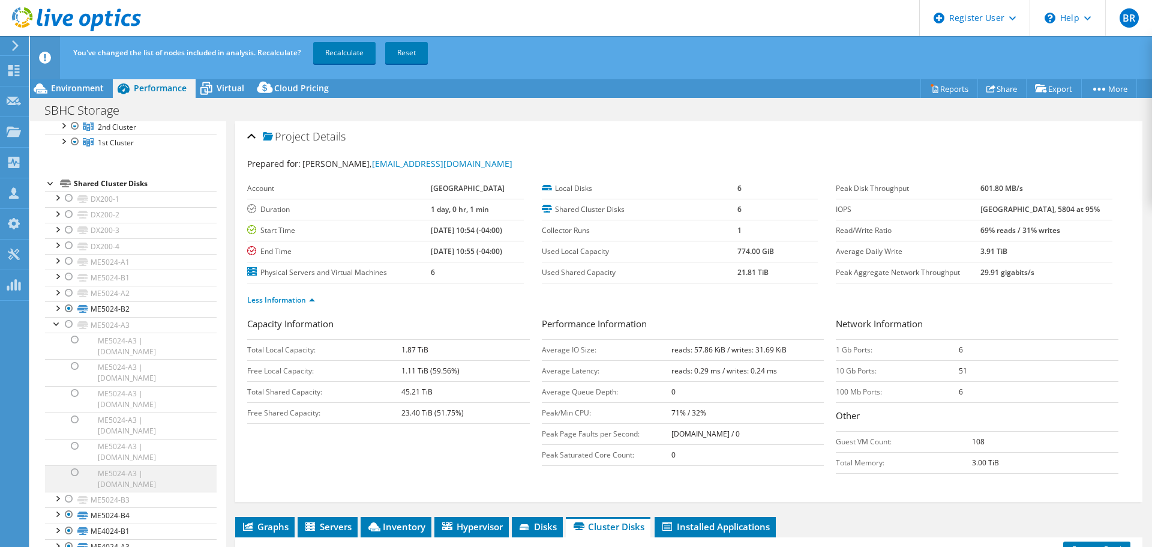
click at [74, 472] on div at bounding box center [75, 472] width 12 height 14
click at [76, 445] on div at bounding box center [75, 446] width 12 height 14
click at [68, 323] on div at bounding box center [69, 324] width 12 height 14
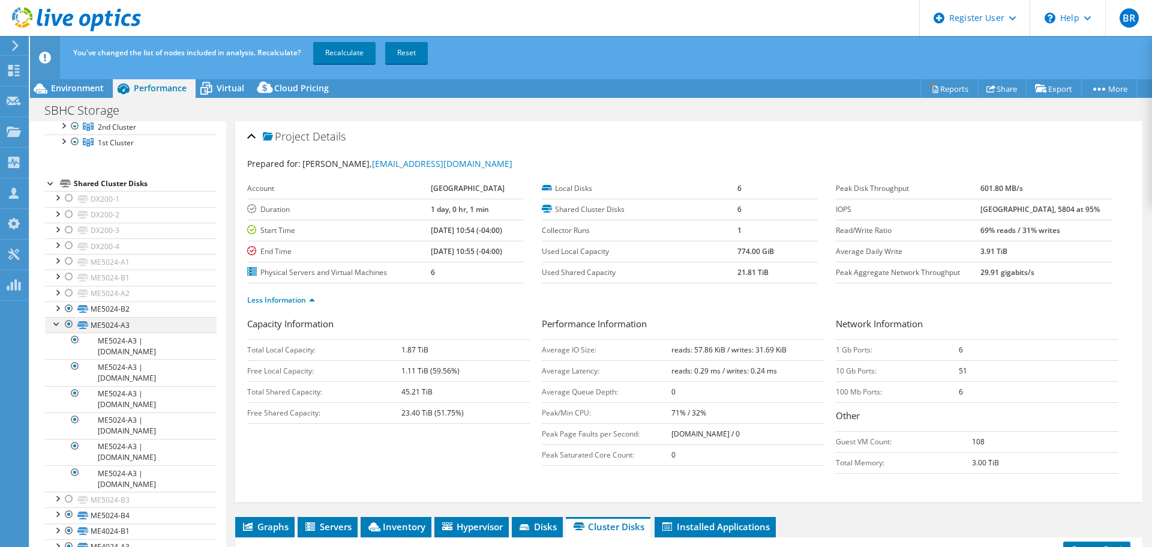
click at [53, 324] on div at bounding box center [57, 323] width 12 height 12
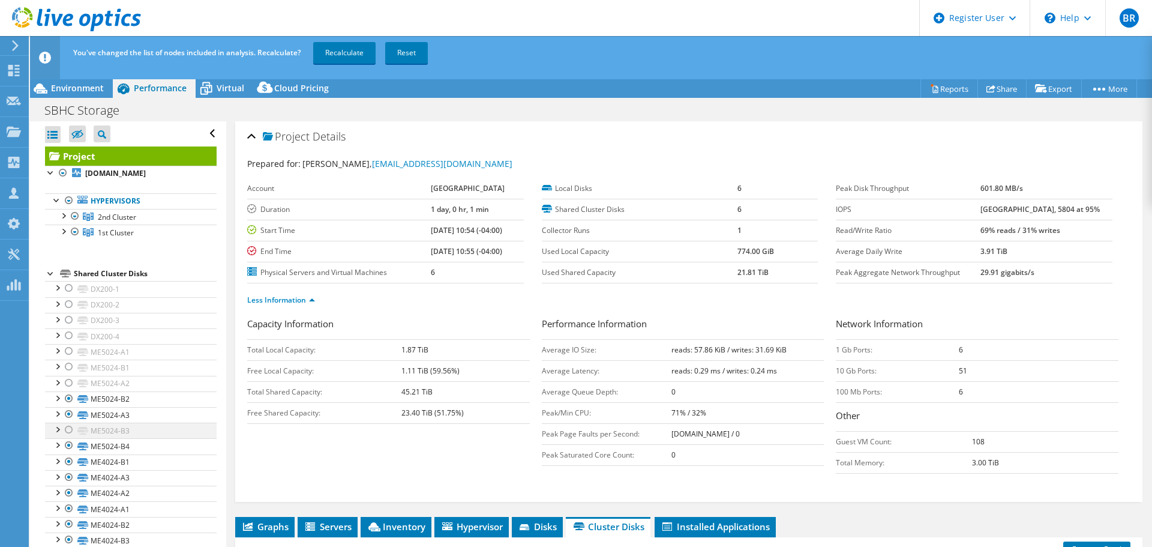
click at [68, 428] on div at bounding box center [69, 429] width 12 height 14
click at [68, 381] on div at bounding box center [69, 383] width 12 height 14
click at [70, 364] on div at bounding box center [69, 366] width 12 height 14
click at [68, 349] on div at bounding box center [69, 351] width 12 height 14
click at [355, 47] on link "Recalculate" at bounding box center [344, 53] width 62 height 22
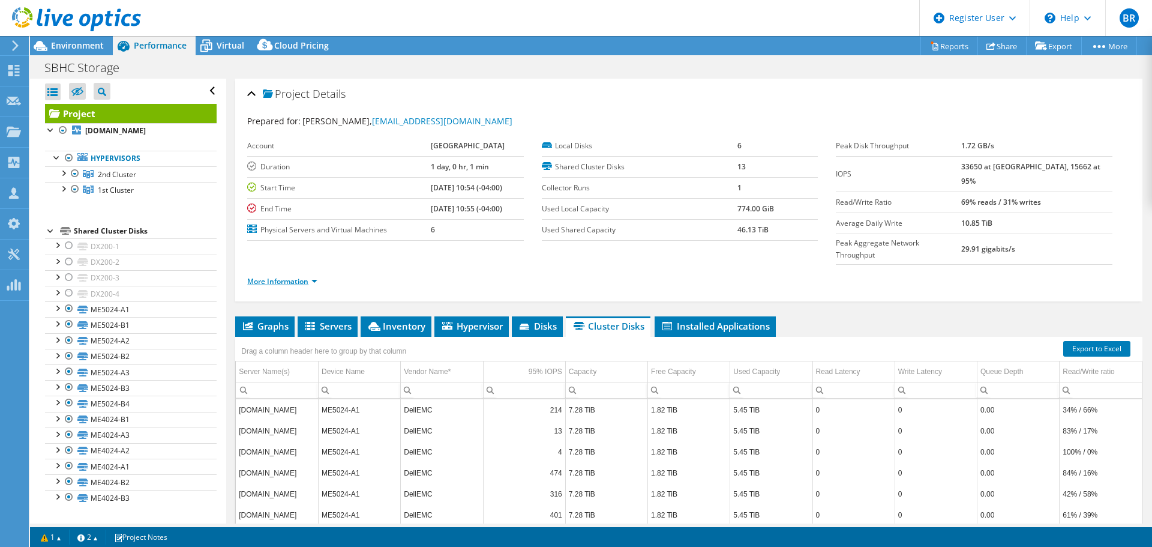
click at [303, 276] on link "More Information" at bounding box center [282, 281] width 70 height 10
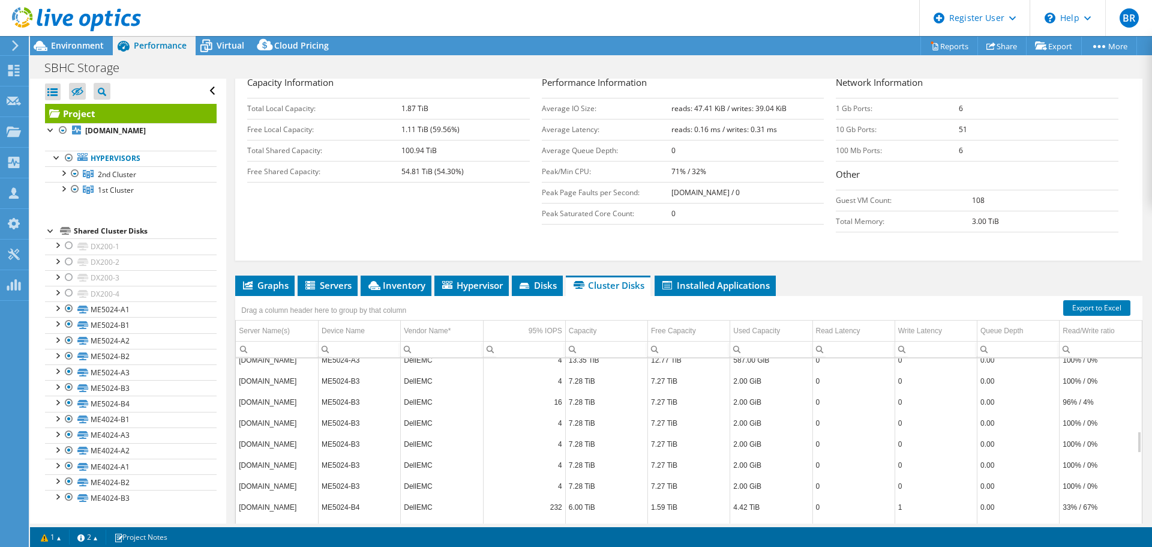
scroll to position [272, 0]
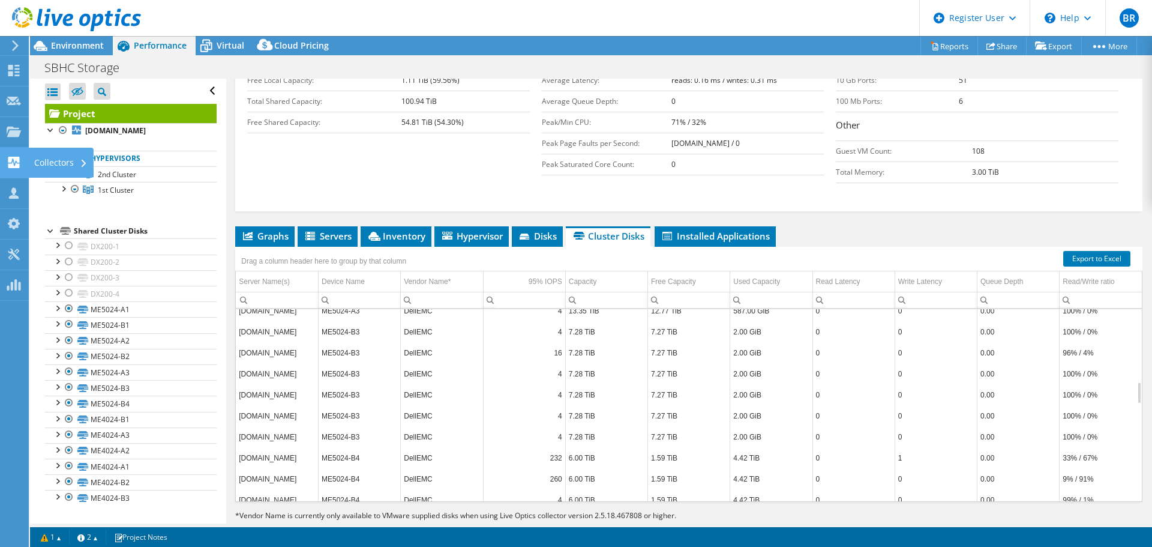
click at [58, 162] on div "Collectors" at bounding box center [60, 163] width 65 height 30
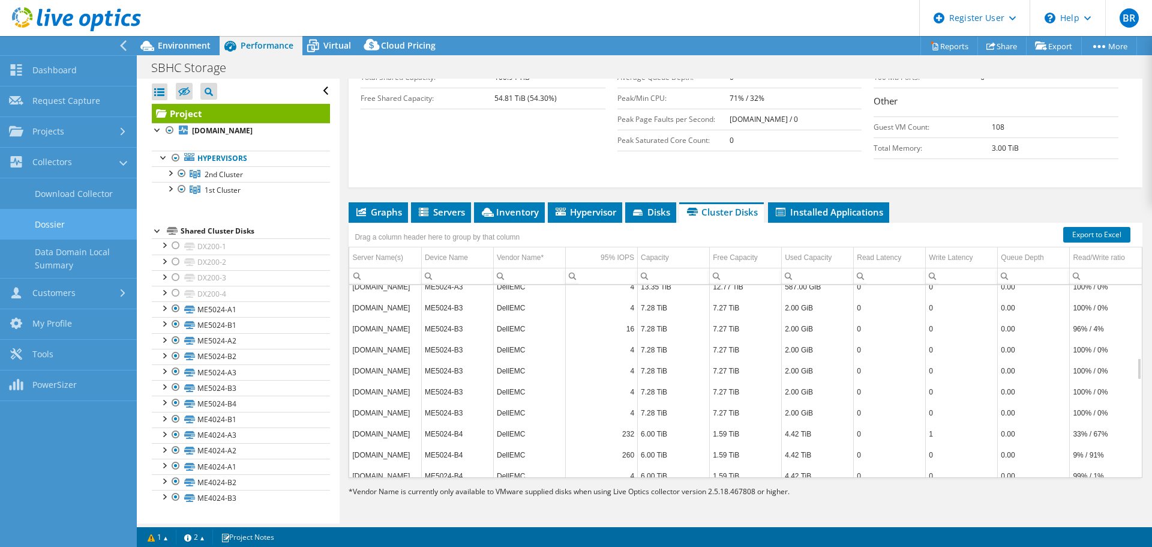
click at [61, 217] on link "Dossier" at bounding box center [68, 224] width 137 height 31
